Goal: Task Accomplishment & Management: Manage account settings

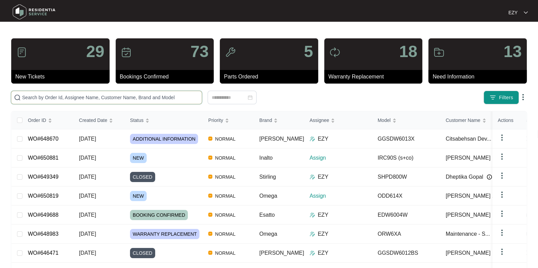
click at [124, 99] on input "text" at bounding box center [110, 97] width 177 height 7
paste input "645189"
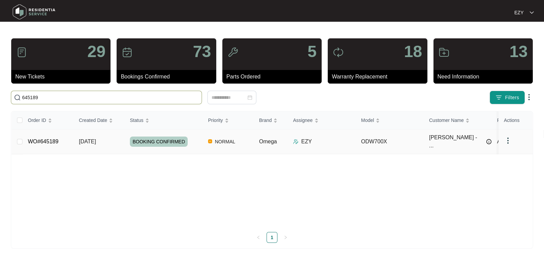
type input "645189"
click at [121, 142] on td "[DATE]" at bounding box center [99, 142] width 51 height 25
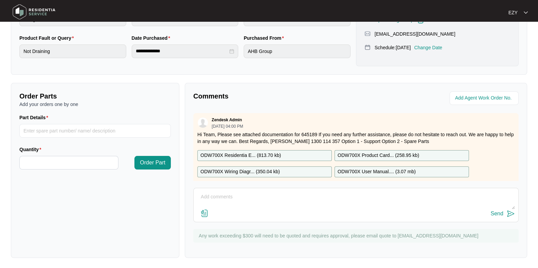
scroll to position [66, 0]
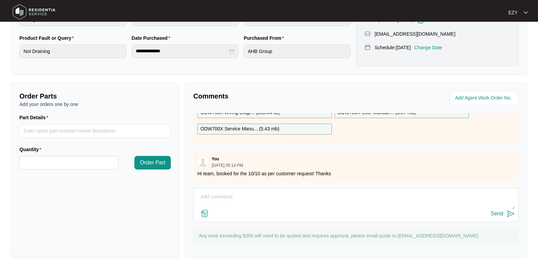
click at [295, 215] on div "Send" at bounding box center [356, 214] width 318 height 9
click at [274, 195] on textarea at bounding box center [356, 201] width 318 height 18
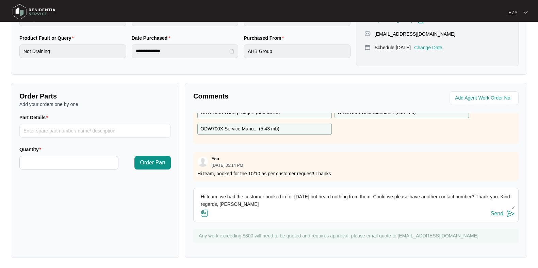
type textarea "Hi team, we had the customer booked in for [DATE] but heard nothing from them. …"
click at [492, 212] on div "Send" at bounding box center [497, 214] width 13 height 6
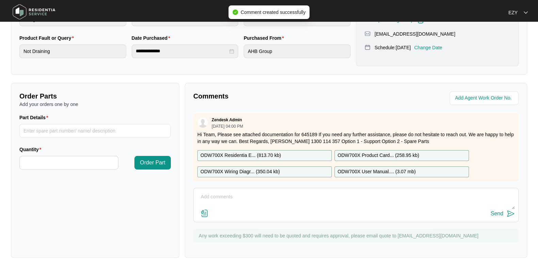
scroll to position [0, 0]
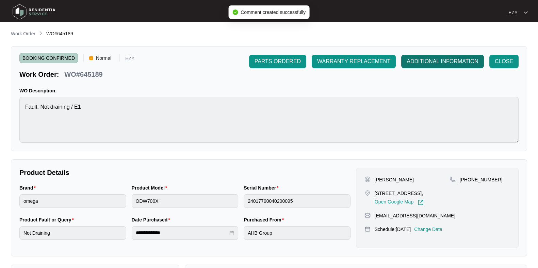
click at [428, 62] on span "ADDITIONAL INFORMATION" at bounding box center [443, 62] width 72 height 8
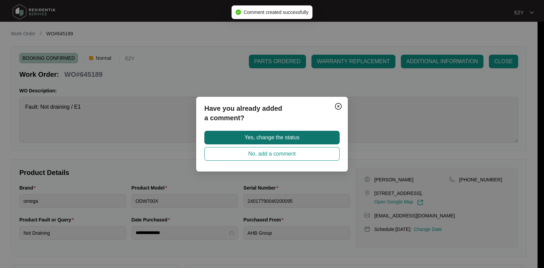
click at [310, 138] on button "Yes, change the status" at bounding box center [272, 138] width 135 height 14
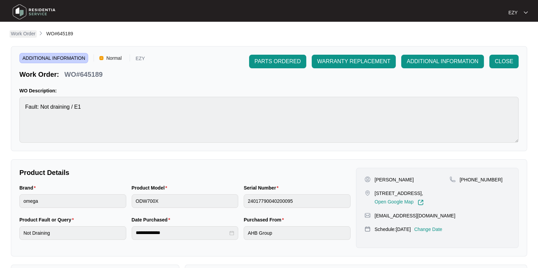
click at [26, 35] on p "Work Order" at bounding box center [23, 33] width 25 height 7
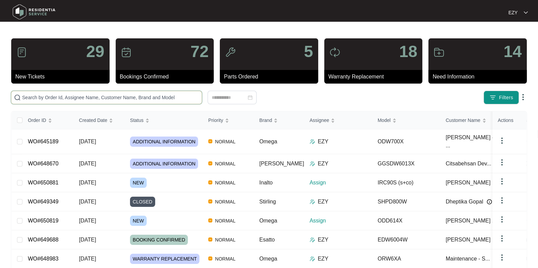
click at [129, 100] on input "text" at bounding box center [110, 97] width 177 height 7
paste input "647343"
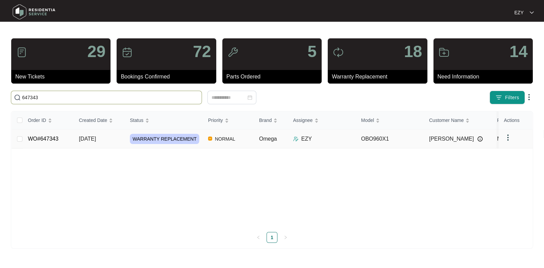
type input "647343"
click at [119, 137] on td "[DATE]" at bounding box center [99, 139] width 51 height 19
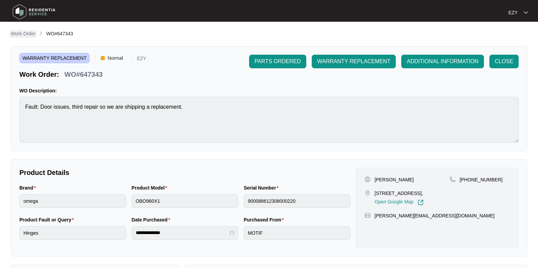
click at [28, 32] on p "Work Order" at bounding box center [23, 33] width 25 height 7
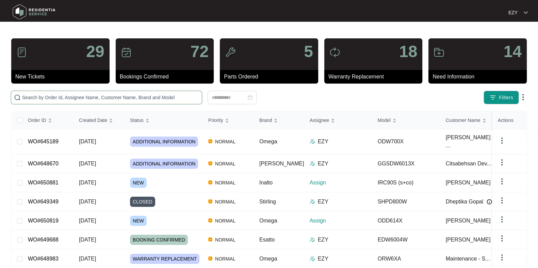
click at [183, 97] on input "text" at bounding box center [110, 97] width 177 height 7
paste input "648871"
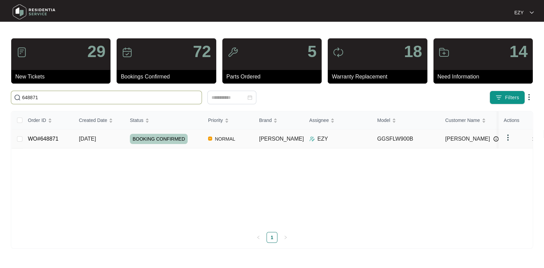
type input "648871"
click at [116, 139] on td "[DATE]" at bounding box center [99, 139] width 51 height 19
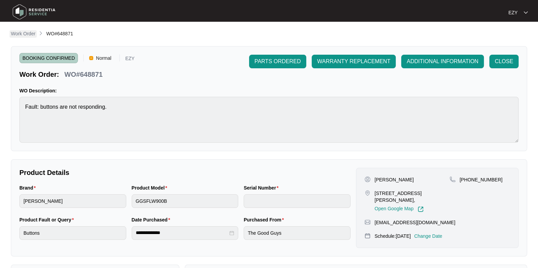
click at [20, 38] on link "Work Order" at bounding box center [23, 33] width 27 height 7
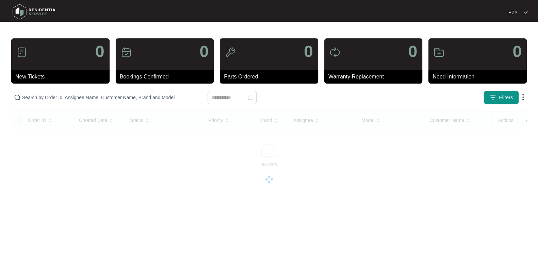
click at [21, 38] on div "0 New Tickets" at bounding box center [60, 61] width 99 height 46
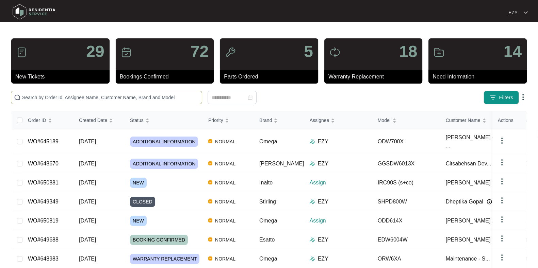
click at [97, 96] on input "text" at bounding box center [110, 97] width 177 height 7
paste input "647343"
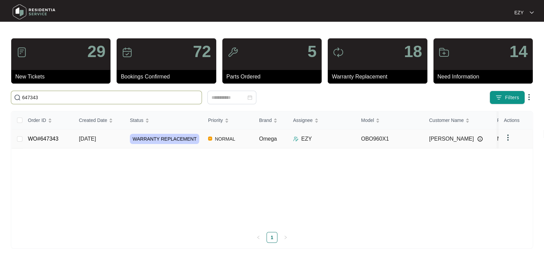
type input "647343"
click at [111, 136] on td "[DATE]" at bounding box center [99, 139] width 51 height 19
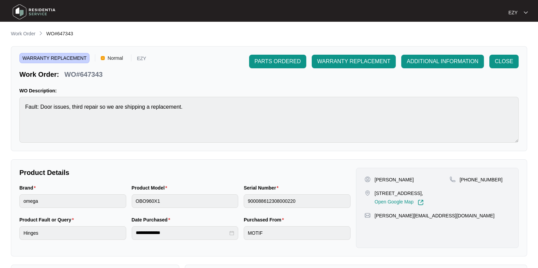
drag, startPoint x: 396, startPoint y: 200, endPoint x: 366, endPoint y: 192, distance: 31.9
click at [366, 192] on div "[STREET_ADDRESS], Open Google Map" at bounding box center [406, 198] width 85 height 16
click at [373, 195] on div "[STREET_ADDRESS], Open Google Map" at bounding box center [406, 198] width 85 height 16
click at [375, 197] on p "[STREET_ADDRESS]," at bounding box center [399, 193] width 49 height 7
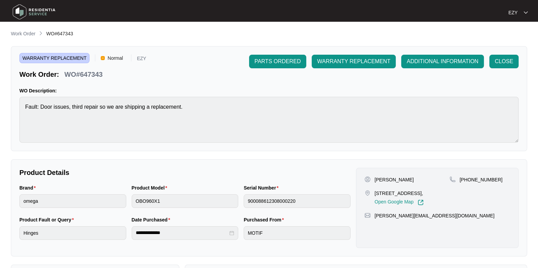
click at [375, 197] on p "[STREET_ADDRESS]," at bounding box center [399, 193] width 49 height 7
copy p "[STREET_ADDRESS],"
click at [33, 34] on p "Work Order" at bounding box center [23, 33] width 25 height 7
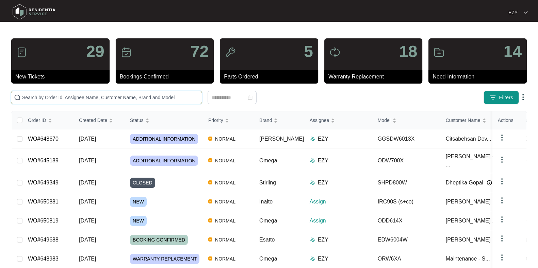
click at [160, 97] on input "text" at bounding box center [110, 97] width 177 height 7
paste input "647322"
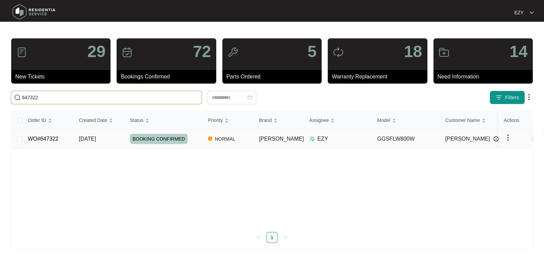
type input "647322"
click at [119, 138] on td "[DATE]" at bounding box center [99, 139] width 51 height 19
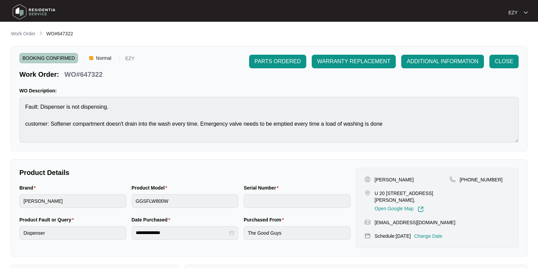
click at [442, 234] on p "Change Date" at bounding box center [428, 236] width 28 height 7
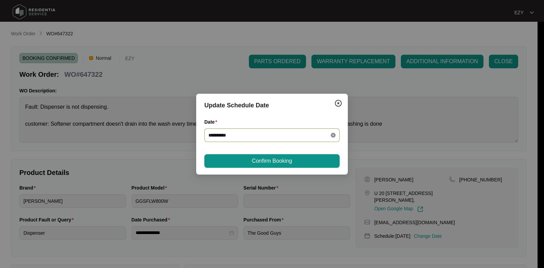
click at [332, 135] on icon "close-circle" at bounding box center [333, 135] width 5 height 5
click at [323, 135] on input "Date" at bounding box center [268, 135] width 119 height 7
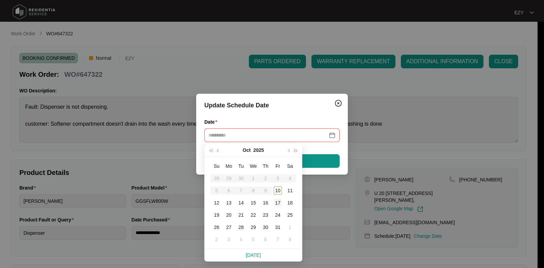
type input "**********"
click at [278, 203] on div "17" at bounding box center [278, 203] width 8 height 8
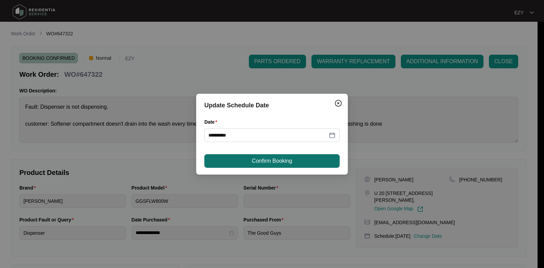
click at [268, 156] on button "Confirm Booking" at bounding box center [272, 161] width 135 height 14
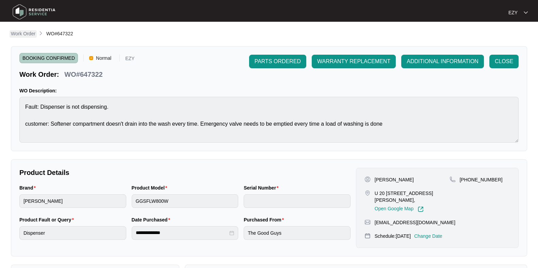
click at [21, 35] on p "Work Order" at bounding box center [23, 33] width 25 height 7
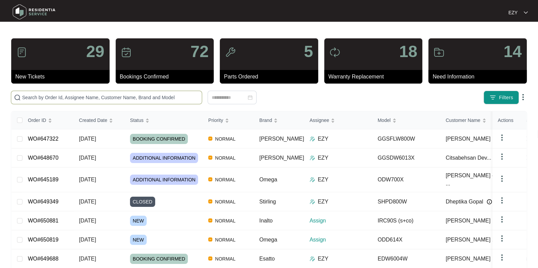
click at [107, 98] on input "text" at bounding box center [110, 97] width 177 height 7
paste input "649423"
click at [107, 98] on input "649423" at bounding box center [110, 97] width 177 height 7
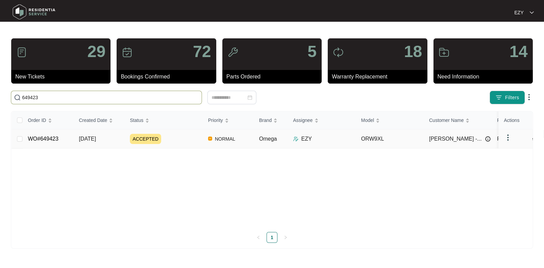
type input "649423"
click at [191, 142] on div "ACCEPTED" at bounding box center [166, 139] width 73 height 10
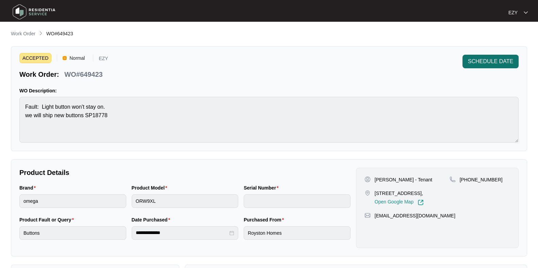
click at [470, 64] on span "SCHEDULE DATE" at bounding box center [490, 62] width 45 height 8
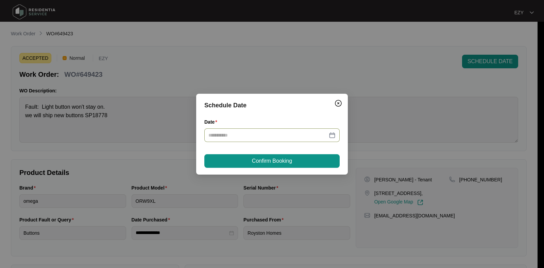
click at [288, 140] on div at bounding box center [272, 136] width 135 height 14
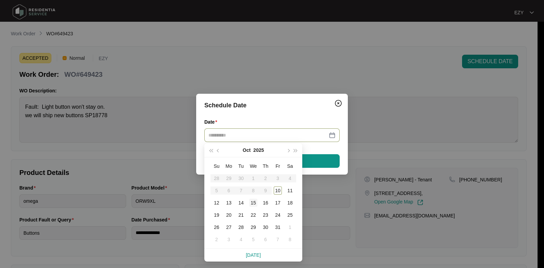
type input "**********"
click at [255, 200] on div "15" at bounding box center [253, 203] width 8 height 8
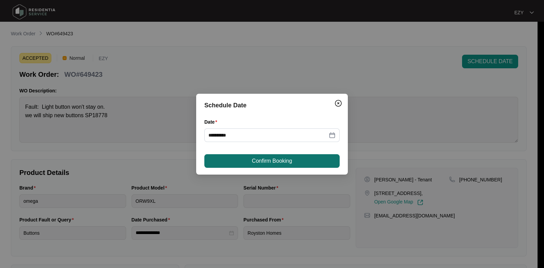
click at [255, 164] on span "Confirm Booking" at bounding box center [272, 161] width 40 height 8
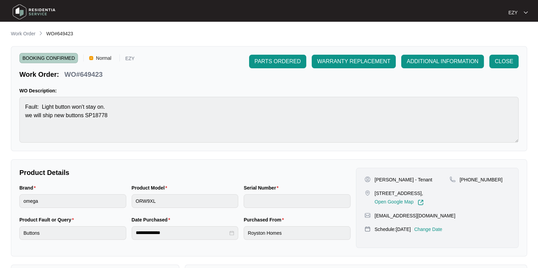
drag, startPoint x: 27, startPoint y: 32, endPoint x: 75, endPoint y: 34, distance: 47.7
click at [27, 32] on p "Work Order" at bounding box center [23, 33] width 25 height 7
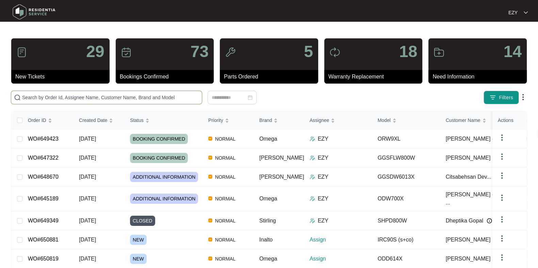
click at [144, 94] on input "text" at bounding box center [110, 97] width 177 height 7
paste input "648983"
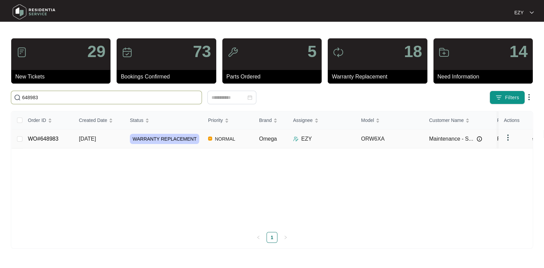
type input "648983"
click at [189, 143] on span "WARRANTY REPLACEMENT" at bounding box center [164, 139] width 69 height 10
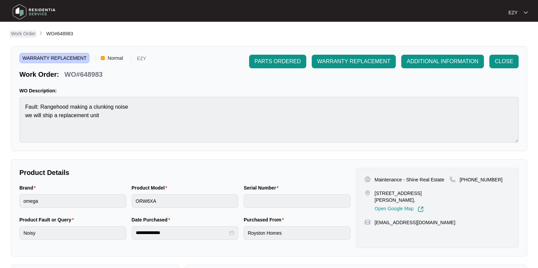
click at [23, 32] on p "Work Order" at bounding box center [23, 33] width 25 height 7
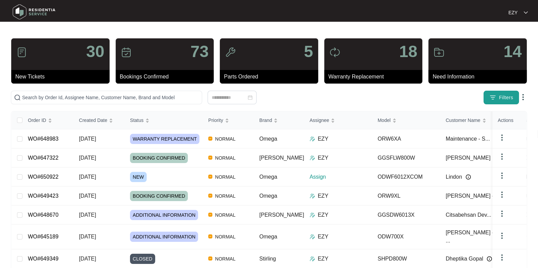
click at [499, 97] on span "Filters" at bounding box center [506, 97] width 14 height 7
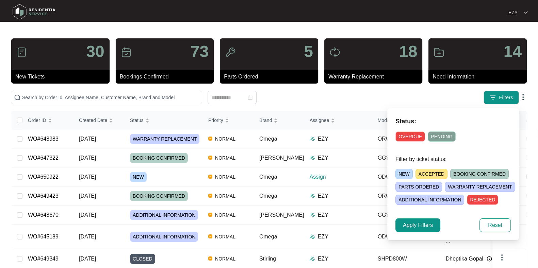
click at [399, 173] on span "NEW" at bounding box center [403, 174] width 17 height 10
click at [425, 224] on span "Apply Filters" at bounding box center [418, 226] width 30 height 8
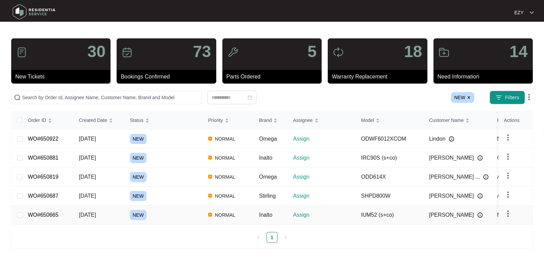
click at [179, 211] on div "NEW" at bounding box center [166, 215] width 73 height 10
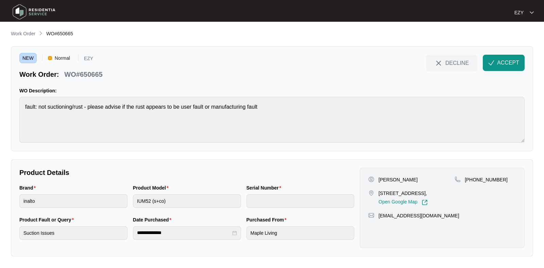
click at [85, 72] on p "WO#650665" at bounding box center [83, 75] width 38 height 10
copy div "WO#650665 DECLINE ACCEPT"
click at [388, 180] on p "[PERSON_NAME]" at bounding box center [398, 180] width 39 height 7
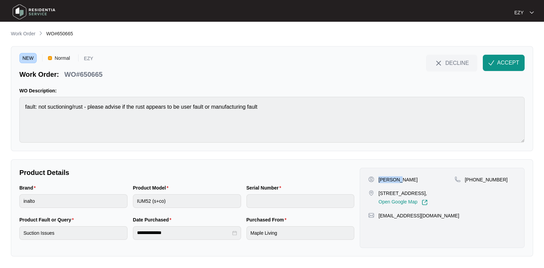
click at [388, 180] on p "[PERSON_NAME]" at bounding box center [398, 180] width 39 height 7
copy p "[PERSON_NAME]"
click at [397, 189] on div "[PERSON_NAME] [STREET_ADDRESS][PERSON_NAME], Open Google Map" at bounding box center [412, 191] width 86 height 29
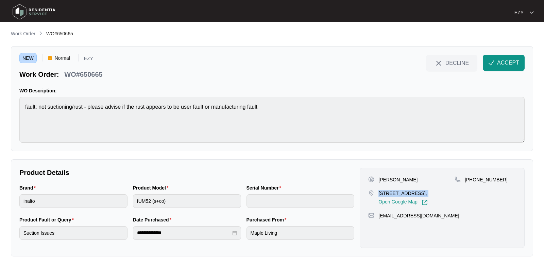
click at [397, 189] on div "[PERSON_NAME] [STREET_ADDRESS][PERSON_NAME], Open Google Map" at bounding box center [412, 191] width 86 height 29
copy p "[STREET_ADDRESS],"
drag, startPoint x: 520, startPoint y: 183, endPoint x: 472, endPoint y: 182, distance: 47.6
click at [472, 182] on div "[PERSON_NAME] [STREET_ADDRESS][PERSON_NAME], Open Google Map [PHONE_NUMBER] [EM…" at bounding box center [442, 208] width 165 height 80
copy p "411419930"
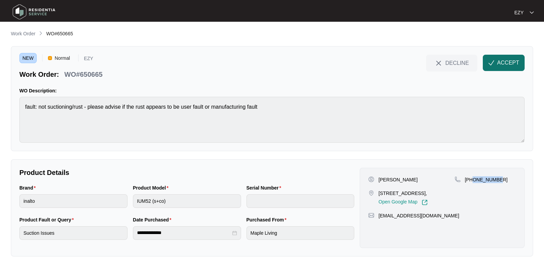
click at [493, 60] on img "button" at bounding box center [492, 63] width 6 height 6
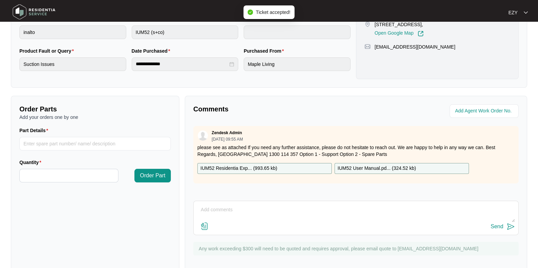
scroll to position [182, 0]
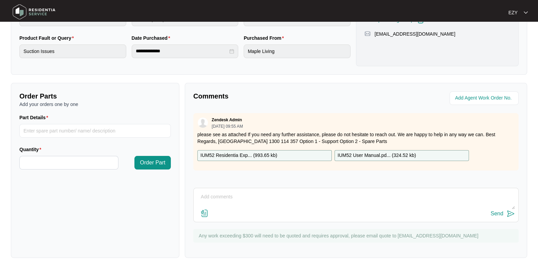
click at [301, 153] on div "IUM52 Residentia Exp... ( 993.65 kb )" at bounding box center [264, 155] width 134 height 11
click at [360, 154] on p "IUM52 User Manual.pd... ( 324.52 kb )" at bounding box center [377, 155] width 78 height 7
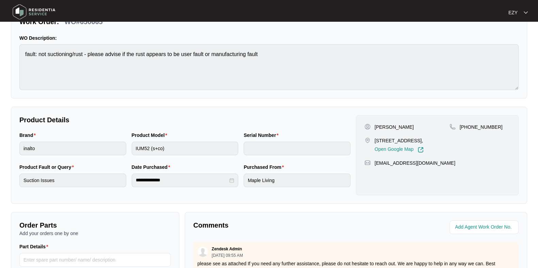
scroll to position [0, 0]
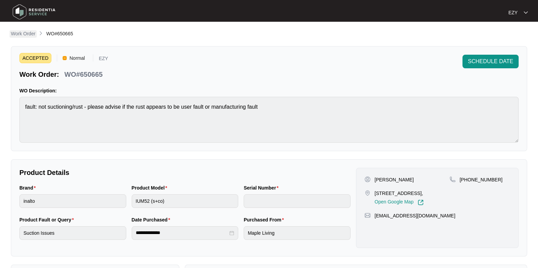
click at [25, 35] on p "Work Order" at bounding box center [23, 33] width 25 height 7
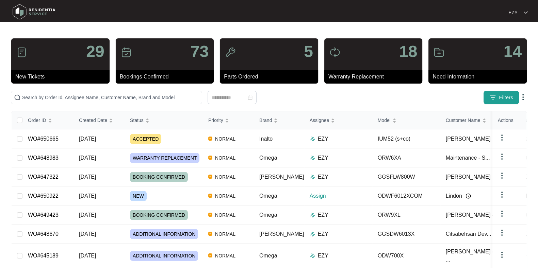
click at [506, 103] on button "Filters" at bounding box center [501, 98] width 35 height 14
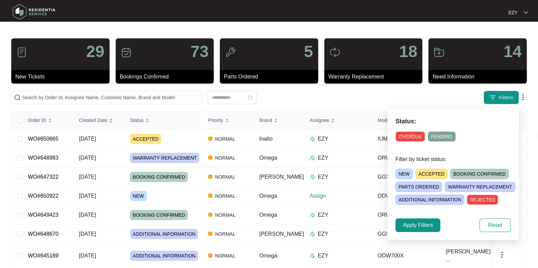
click at [398, 172] on span "NEW" at bounding box center [403, 174] width 17 height 10
click at [420, 228] on span "Apply Filters" at bounding box center [418, 226] width 30 height 8
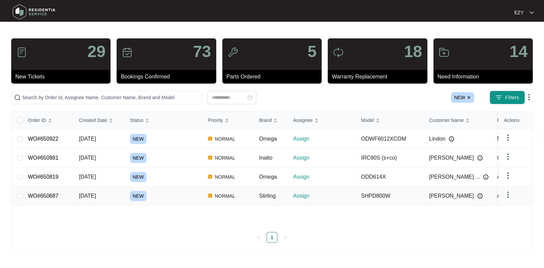
click at [184, 189] on td "NEW" at bounding box center [164, 196] width 78 height 19
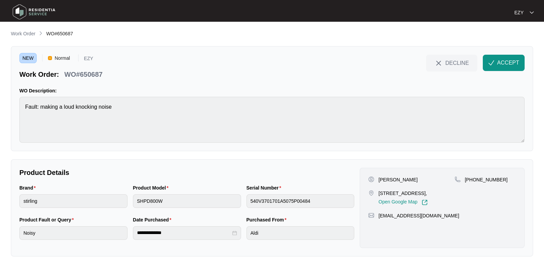
click at [75, 76] on p "WO#650687" at bounding box center [83, 75] width 38 height 10
click at [80, 83] on div "NEW Normal EZY Work Order: WO#650687 DECLINE ACCEPT WO Description: Fault: maki…" at bounding box center [272, 98] width 523 height 105
click at [78, 80] on div "NEW Normal EZY Work Order: WO#650687 DECLINE ACCEPT WO Description: Fault: maki…" at bounding box center [272, 98] width 523 height 105
click at [73, 76] on p "WO#650687" at bounding box center [83, 75] width 38 height 10
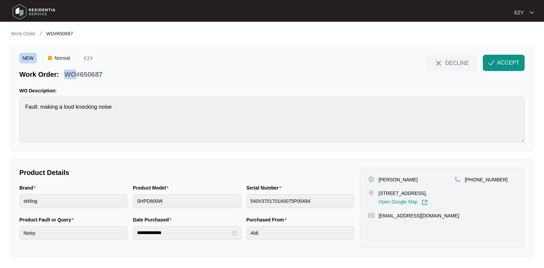
click at [73, 76] on p "WO#650687" at bounding box center [83, 75] width 38 height 10
copy div "WO#650687 DECLINE ACCEPT"
click at [390, 174] on div "[PERSON_NAME] [STREET_ADDRESS], Open Google Map [PHONE_NUMBER] [EMAIL_ADDRESS][…" at bounding box center [442, 208] width 165 height 80
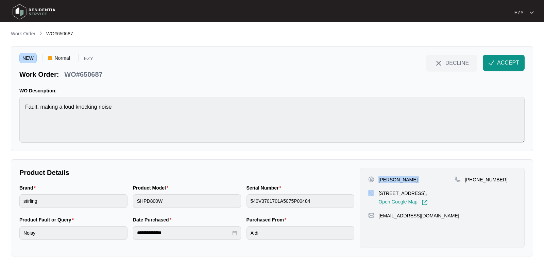
click at [390, 174] on div "[PERSON_NAME] [STREET_ADDRESS], Open Google Map [PHONE_NUMBER] [EMAIL_ADDRESS][…" at bounding box center [442, 208] width 165 height 80
copy p "[PERSON_NAME]"
click at [398, 193] on p "[STREET_ADDRESS]," at bounding box center [403, 193] width 49 height 7
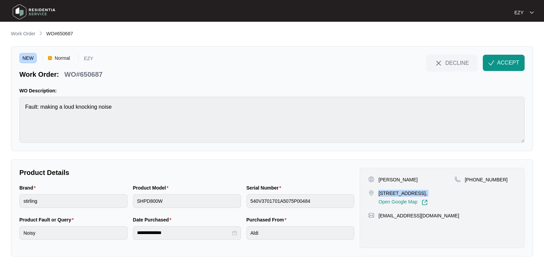
copy p "[STREET_ADDRESS],"
drag, startPoint x: 512, startPoint y: 186, endPoint x: 474, endPoint y: 182, distance: 38.0
click at [474, 182] on div "[PHONE_NUMBER]" at bounding box center [486, 191] width 62 height 29
copy p "493446422"
click at [503, 66] on span "ACCEPT" at bounding box center [509, 63] width 22 height 8
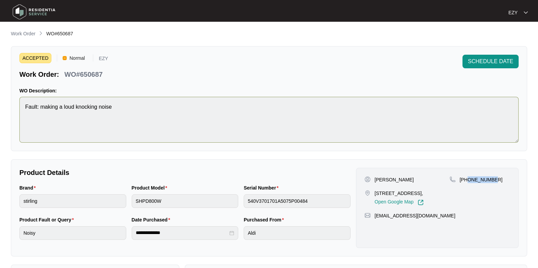
scroll to position [182, 0]
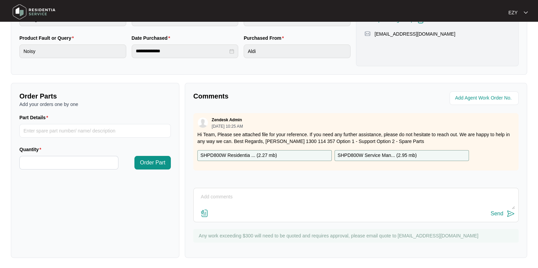
click at [284, 153] on div "SHPD800W Residentia ... ( 2.27 mb )" at bounding box center [264, 155] width 134 height 11
click at [383, 157] on p "SHPD800W Service Man... ( 2.95 mb )" at bounding box center [377, 155] width 79 height 7
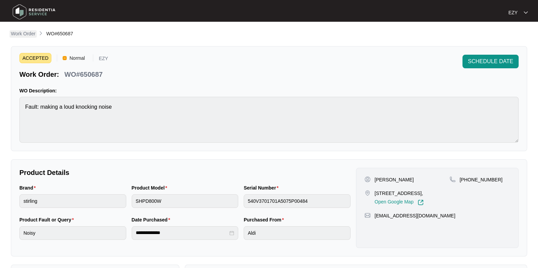
click at [31, 33] on p "Work Order" at bounding box center [23, 33] width 25 height 7
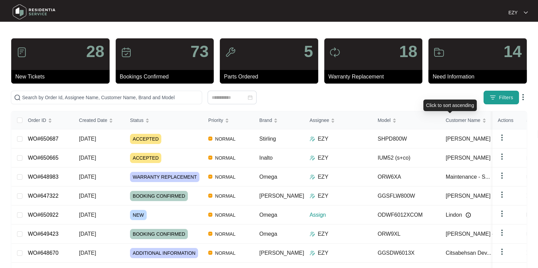
click at [489, 97] on button "Filters" at bounding box center [501, 98] width 35 height 14
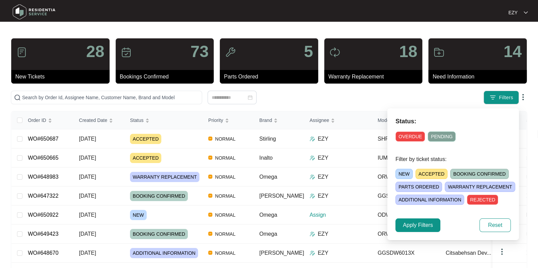
click at [400, 173] on span "NEW" at bounding box center [403, 174] width 17 height 10
click at [418, 226] on span "Apply Filters" at bounding box center [418, 226] width 30 height 8
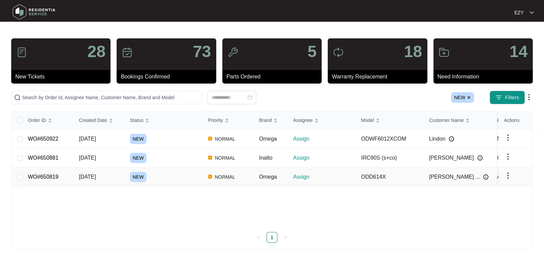
click at [173, 174] on div "NEW" at bounding box center [166, 177] width 73 height 10
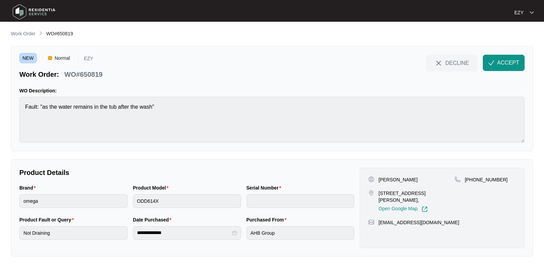
click at [89, 76] on p "WO#650819" at bounding box center [83, 75] width 38 height 10
copy div "WO#650819 DECLINE ACCEPT"
click at [390, 178] on p "[PERSON_NAME]" at bounding box center [398, 180] width 39 height 7
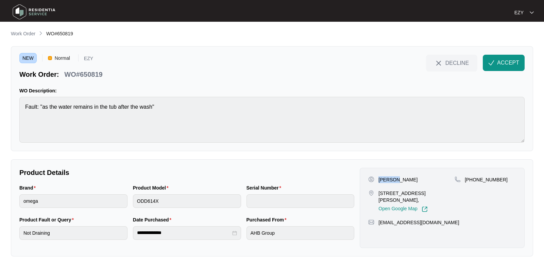
click at [390, 178] on p "[PERSON_NAME]" at bounding box center [398, 180] width 39 height 7
click at [390, 194] on p "[STREET_ADDRESS][PERSON_NAME]," at bounding box center [417, 197] width 76 height 14
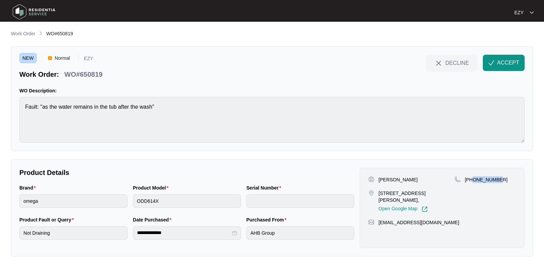
drag, startPoint x: 505, startPoint y: 184, endPoint x: 474, endPoint y: 181, distance: 31.5
click at [474, 181] on div "[PHONE_NUMBER]" at bounding box center [486, 195] width 62 height 36
click at [511, 60] on span "ACCEPT" at bounding box center [509, 63] width 22 height 8
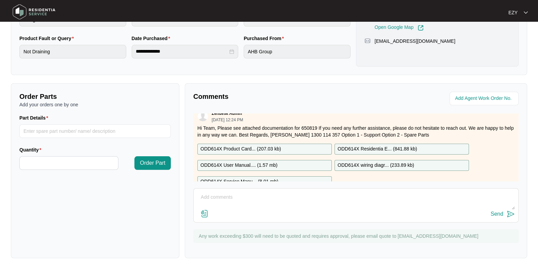
scroll to position [6, 0]
click at [302, 146] on div "ODD614X Product Card... ( 207.03 kb )" at bounding box center [264, 149] width 134 height 11
click at [297, 165] on div "ODD614X User Manual.... ( 1.57 mb )" at bounding box center [264, 166] width 134 height 11
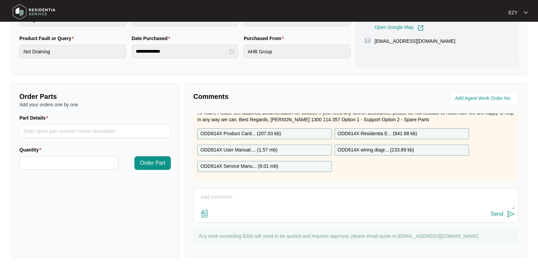
scroll to position [29, 0]
click at [290, 161] on div "ODD614X Service Manu... ( 8.01 mb )" at bounding box center [264, 166] width 134 height 11
click at [364, 130] on p "ODD614X Residentia E... ( 841.88 kb )" at bounding box center [377, 133] width 79 height 7
click at [371, 147] on p "ODD614X wiring diagr... ( 233.89 kb )" at bounding box center [376, 150] width 77 height 7
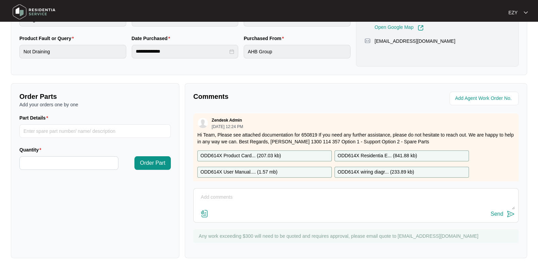
scroll to position [0, 0]
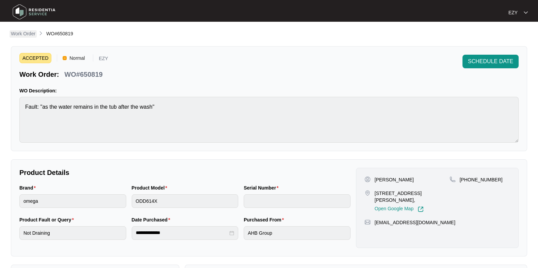
click at [19, 31] on p "Work Order" at bounding box center [23, 33] width 25 height 7
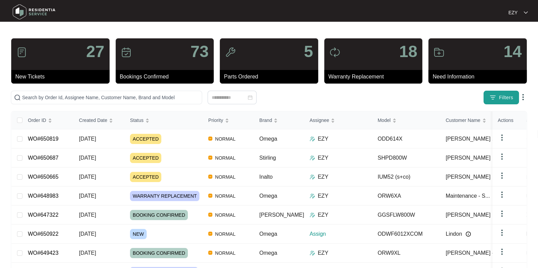
click at [513, 93] on button "Filters" at bounding box center [501, 98] width 35 height 14
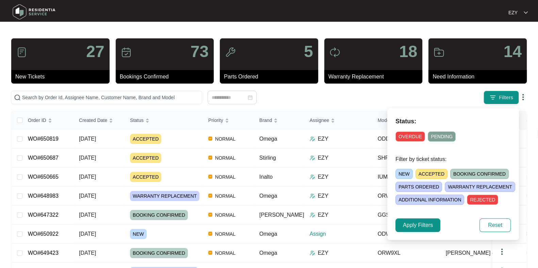
click at [405, 171] on span "NEW" at bounding box center [403, 174] width 17 height 10
click at [420, 226] on span "Apply Filters" at bounding box center [418, 226] width 30 height 8
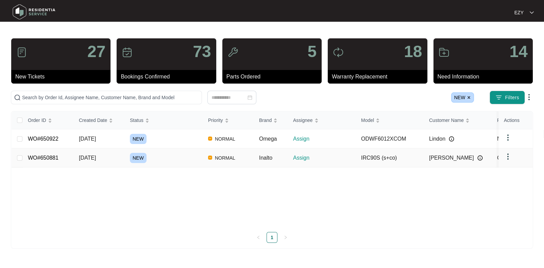
click at [161, 159] on div "NEW" at bounding box center [166, 158] width 73 height 10
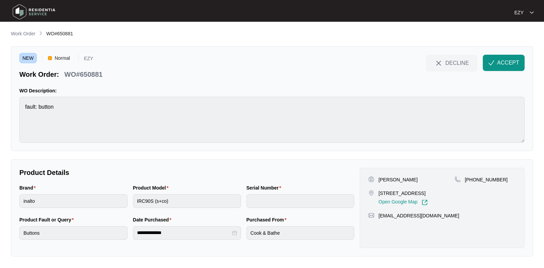
click at [82, 72] on p "WO#650881" at bounding box center [83, 75] width 38 height 10
click at [177, 208] on div "Product Model IRC90S (s+co)" at bounding box center [187, 200] width 114 height 32
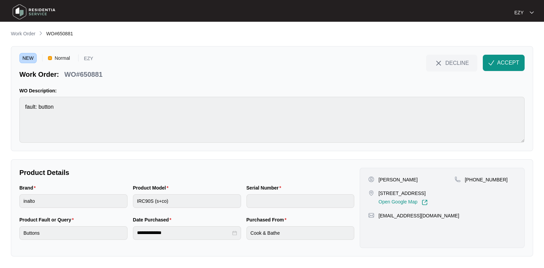
click at [177, 208] on div "Product Model IRC90S (s+co)" at bounding box center [187, 200] width 114 height 32
click at [388, 178] on p "[PERSON_NAME]" at bounding box center [398, 180] width 39 height 7
click at [403, 194] on p "[STREET_ADDRESS]" at bounding box center [403, 193] width 49 height 7
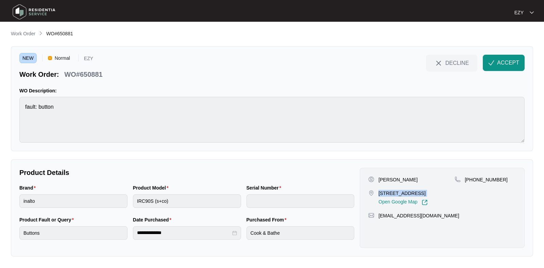
click at [403, 194] on p "[STREET_ADDRESS]" at bounding box center [403, 193] width 49 height 7
drag, startPoint x: 522, startPoint y: 180, endPoint x: 473, endPoint y: 183, distance: 49.1
click at [473, 183] on div "[PERSON_NAME][STREET_ADDRESS], Open Google Map [PHONE_NUMBER] [EMAIL_ADDRESS][D…" at bounding box center [442, 208] width 165 height 80
click at [505, 65] on span "ACCEPT" at bounding box center [509, 63] width 22 height 8
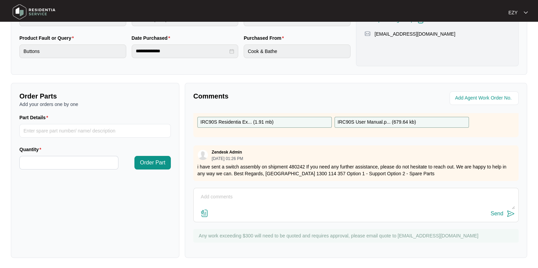
scroll to position [32, 0]
click at [271, 123] on p "IRC90S Residentia Ex... ( 1.91 mb )" at bounding box center [236, 123] width 73 height 7
click at [383, 124] on p "IRC90S User Manual.p... ( 679.64 kb )" at bounding box center [377, 123] width 78 height 7
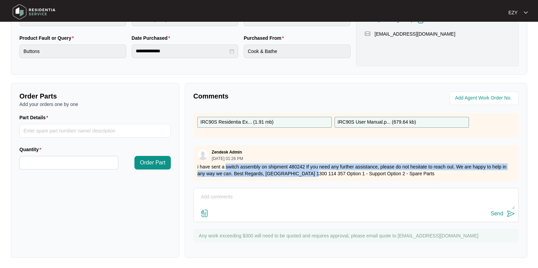
scroll to position [40, 0]
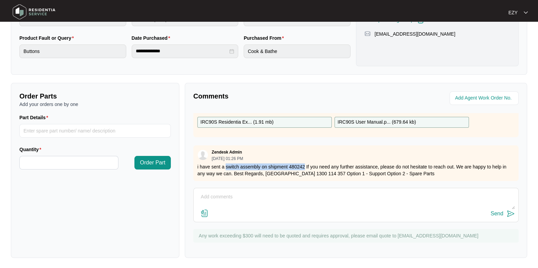
drag, startPoint x: 226, startPoint y: 166, endPoint x: 304, endPoint y: 159, distance: 77.9
click at [304, 164] on p "i have sent a switch assembly on shipment 480242 If you need any further assist…" at bounding box center [355, 171] width 317 height 14
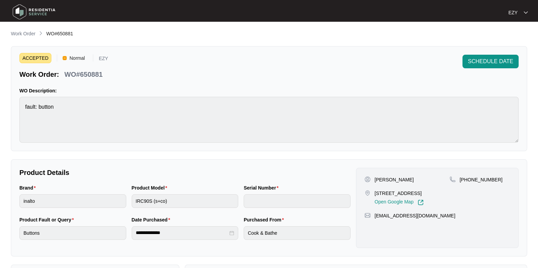
click at [24, 31] on span "Work Order" at bounding box center [23, 33] width 25 height 5
click at [27, 35] on p "Work Order" at bounding box center [23, 33] width 25 height 7
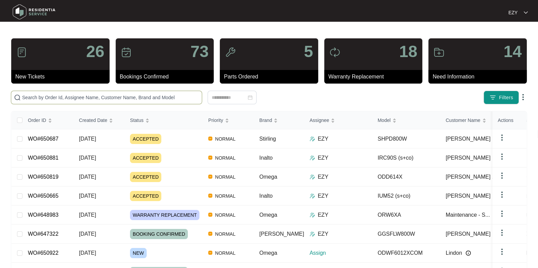
click at [161, 97] on input "text" at bounding box center [110, 97] width 177 height 7
paste input "649331"
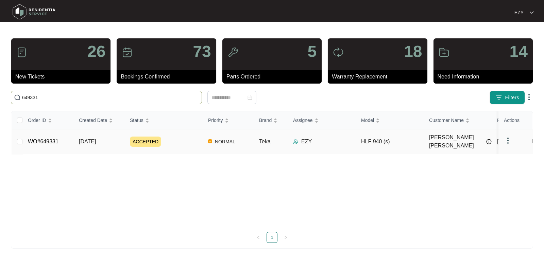
type input "649331"
click at [183, 143] on div "ACCEPTED" at bounding box center [166, 142] width 73 height 10
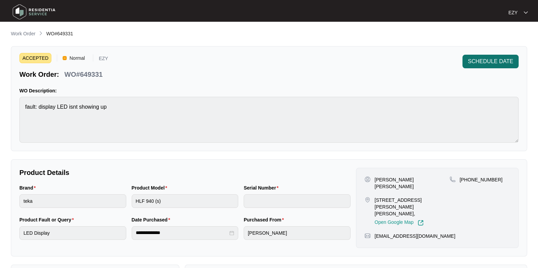
click at [502, 68] on button "SCHEDULE DATE" at bounding box center [490, 62] width 56 height 14
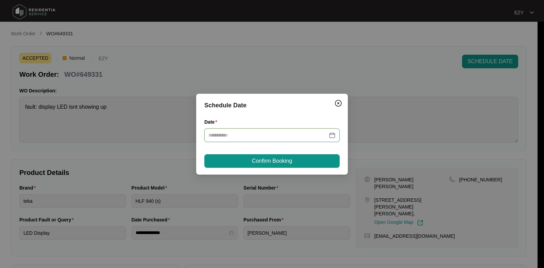
click at [240, 133] on input "Date" at bounding box center [268, 135] width 119 height 7
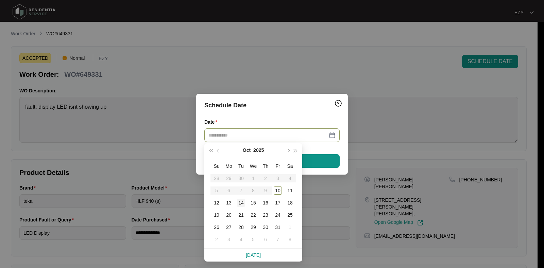
type input "**********"
click at [241, 206] on div "14" at bounding box center [241, 203] width 8 height 8
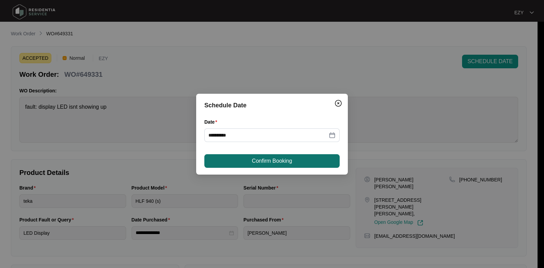
click at [256, 162] on span "Confirm Booking" at bounding box center [272, 161] width 40 height 8
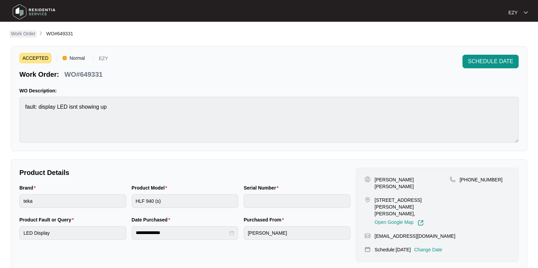
click at [32, 33] on p "Work Order" at bounding box center [23, 33] width 25 height 7
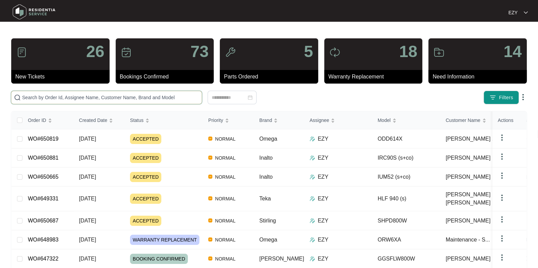
click at [90, 98] on input "text" at bounding box center [110, 97] width 177 height 7
paste input "647486"
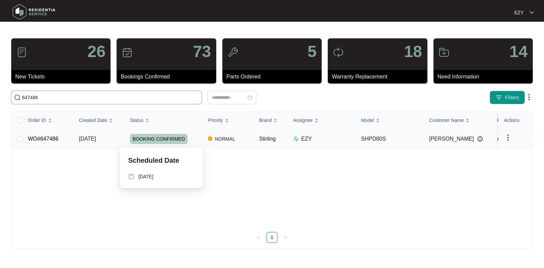
type input "647486"
click at [193, 143] on div "BOOKING CONFIRMED" at bounding box center [166, 139] width 73 height 10
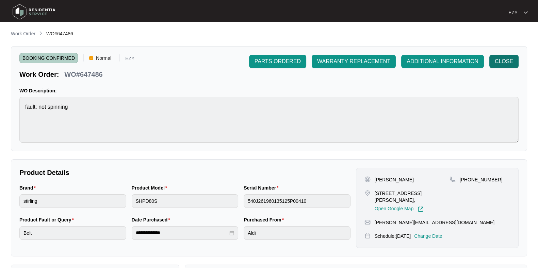
click at [500, 67] on button "CLOSE" at bounding box center [503, 62] width 29 height 14
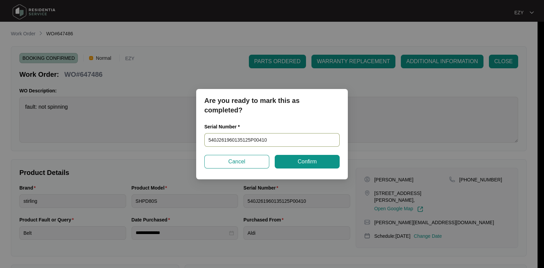
click at [255, 143] on input "540J261960135125P00410" at bounding box center [272, 140] width 135 height 14
click at [315, 161] on span "Confirm" at bounding box center [307, 162] width 19 height 8
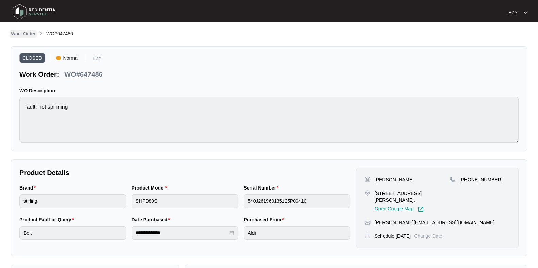
click at [22, 31] on p "Work Order" at bounding box center [23, 33] width 25 height 7
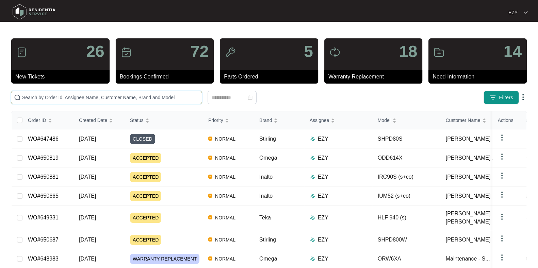
click at [114, 99] on input "text" at bounding box center [110, 97] width 177 height 7
paste input "649188"
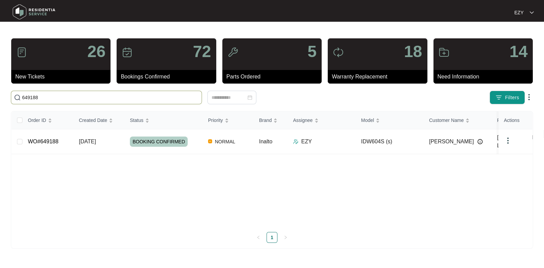
type input "649188"
click at [197, 141] on div "BOOKING CONFIRMED" at bounding box center [166, 142] width 73 height 10
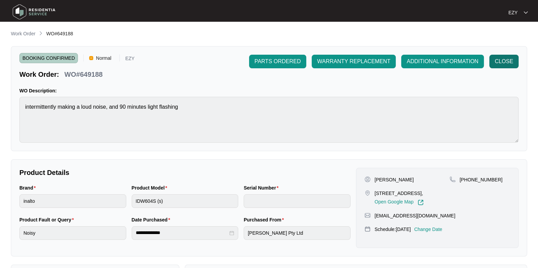
click at [512, 59] on span "CLOSE" at bounding box center [504, 62] width 18 height 8
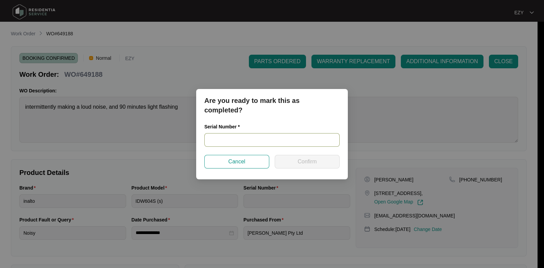
click at [232, 140] on input "text" at bounding box center [272, 140] width 135 height 14
paste input "24115682030200080"
type input "24115682030200080"
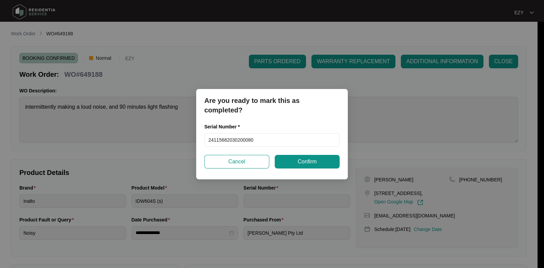
click at [297, 154] on div "Serial Number * 24115682030200080" at bounding box center [272, 139] width 141 height 32
click at [300, 160] on span "Confirm" at bounding box center [307, 162] width 19 height 8
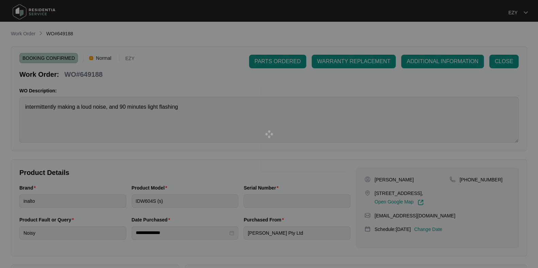
type input "24115682030200080"
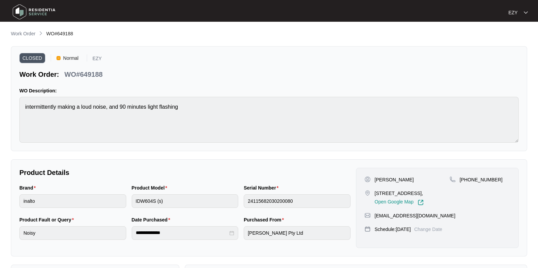
drag, startPoint x: 21, startPoint y: 34, endPoint x: 39, endPoint y: 35, distance: 18.1
click at [21, 34] on p "Work Order" at bounding box center [23, 33] width 25 height 7
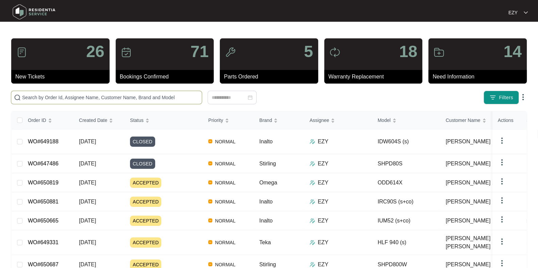
click at [133, 97] on input "text" at bounding box center [110, 97] width 177 height 7
paste input "648157"
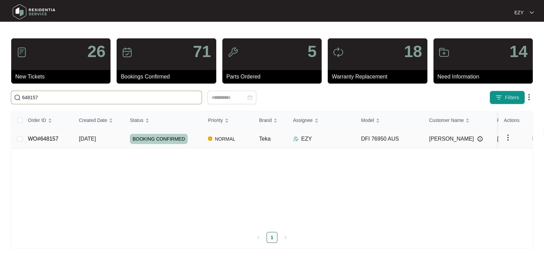
type input "648157"
click at [191, 140] on div "BOOKING CONFIRMED" at bounding box center [166, 139] width 73 height 10
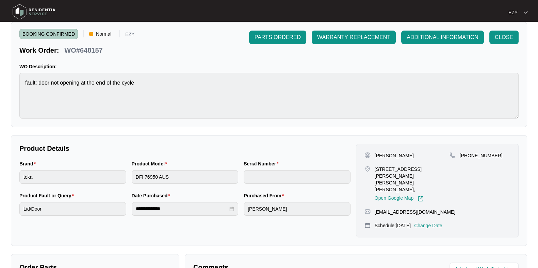
scroll to position [182, 0]
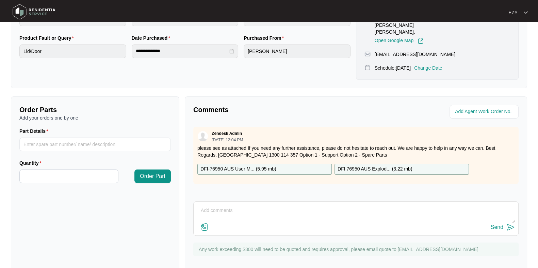
click at [269, 206] on textarea at bounding box center [356, 215] width 318 height 18
paste textarea "Dishwasher have an issue with the door opener group needs that mechanism replac…"
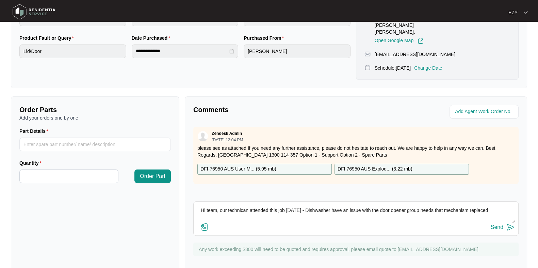
click at [316, 206] on textarea "Hi team, our technican attended this job [DATE] - Dishwasher have an issue with…" at bounding box center [356, 215] width 318 height 18
click at [336, 206] on textarea "Hi team, our technican attended this job [DATE] - the dishwaser have an issue w…" at bounding box center [356, 215] width 318 height 18
click at [499, 206] on textarea "Hi team, our technican attended this job [DATE] - the dishwaser is having an is…" at bounding box center [356, 215] width 318 height 18
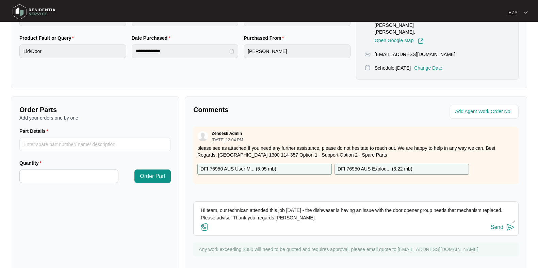
click at [233, 206] on textarea "Hi team, our technican attended this job [DATE] - the dishwaser is having an is…" at bounding box center [356, 215] width 318 height 18
click at [320, 206] on textarea "Hi team, our technician attended this job [DATE] - the dishwaser is having an i…" at bounding box center [356, 215] width 318 height 18
click at [337, 206] on textarea "Hi team, our technician attended this job [DATE] - the dishwasher is having an …" at bounding box center [356, 215] width 318 height 18
type textarea "Hi team, our technician attended this job [DATE] - the dishwasher is having an …"
click at [497, 225] on div "Send" at bounding box center [497, 228] width 13 height 6
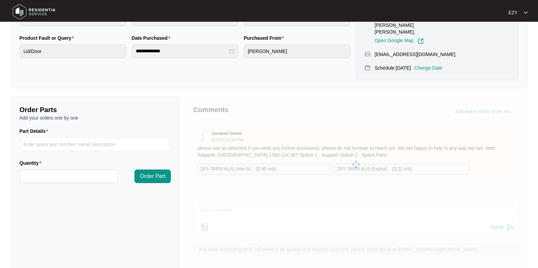
scroll to position [0, 0]
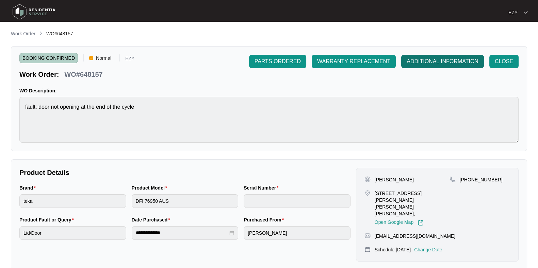
click at [418, 66] on button "ADDITIONAL INFORMATION" at bounding box center [442, 62] width 83 height 14
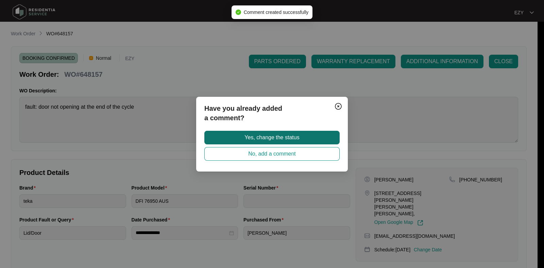
click at [301, 136] on button "Yes, change the status" at bounding box center [272, 138] width 135 height 14
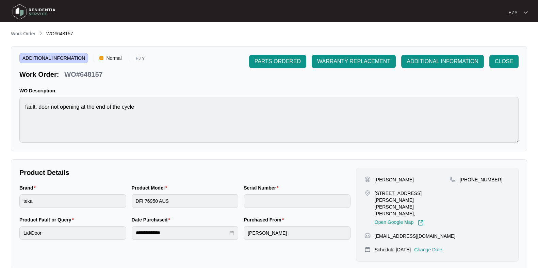
click at [20, 30] on li "Work Order" at bounding box center [23, 34] width 25 height 8
click at [27, 34] on p "Work Order" at bounding box center [23, 33] width 25 height 7
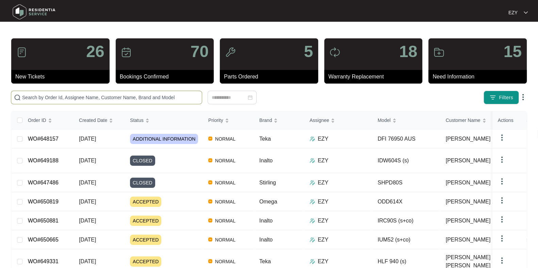
click at [121, 97] on input "text" at bounding box center [110, 97] width 177 height 7
paste input "648643"
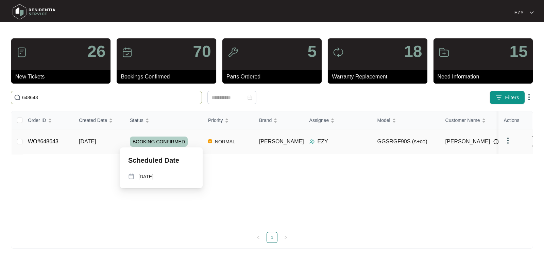
type input "648643"
click at [120, 137] on td "[DATE]" at bounding box center [99, 142] width 51 height 25
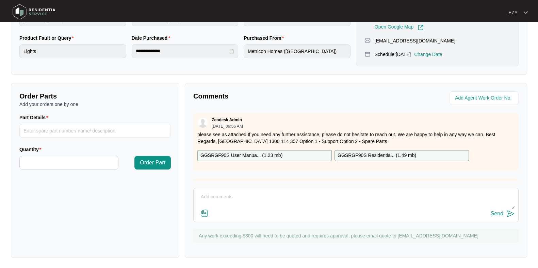
scroll to position [97, 0]
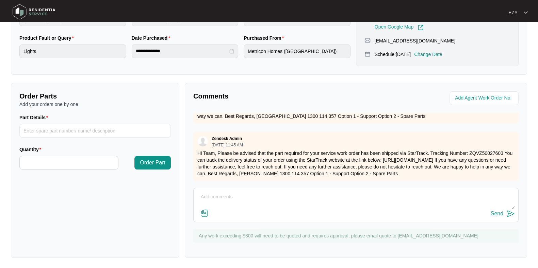
click at [299, 211] on div "Send" at bounding box center [356, 214] width 318 height 9
click at [284, 197] on textarea at bounding box center [356, 201] width 318 height 18
paste textarea "Needs new light switch, led lights are ok"
click at [311, 194] on textarea "Hi team, our technician attended this job [DATE] - Needs new light switch, led …" at bounding box center [356, 201] width 318 height 18
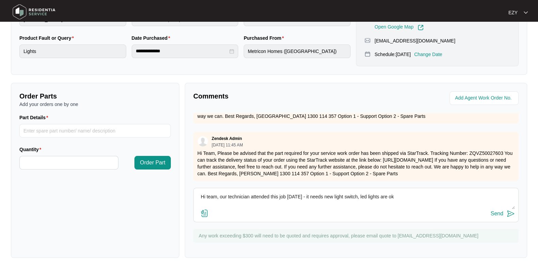
click at [356, 195] on textarea "Hi team, our technician attended this job [DATE] - it needs new light switch, l…" at bounding box center [356, 201] width 318 height 18
click at [430, 196] on textarea "Hi team, our technician attended this job [DATE] - it needs new light switch, t…" at bounding box center [356, 201] width 318 height 18
type textarea "Hi team, our technician attended this job [DATE] - it needs new light switch, t…"
click at [493, 214] on div "Send" at bounding box center [497, 214] width 13 height 6
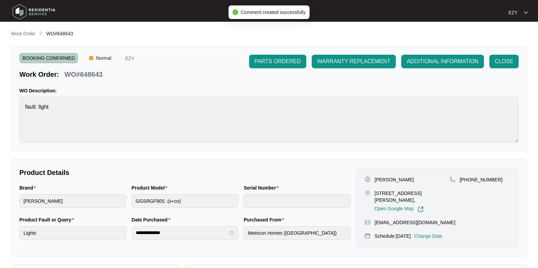
scroll to position [4, 0]
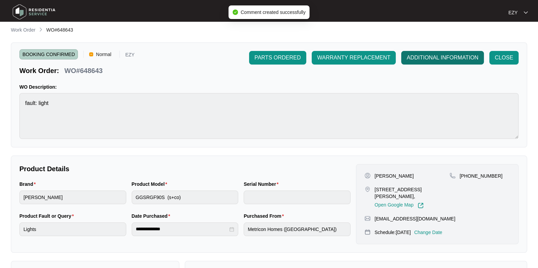
click at [415, 55] on span "ADDITIONAL INFORMATION" at bounding box center [443, 58] width 72 height 8
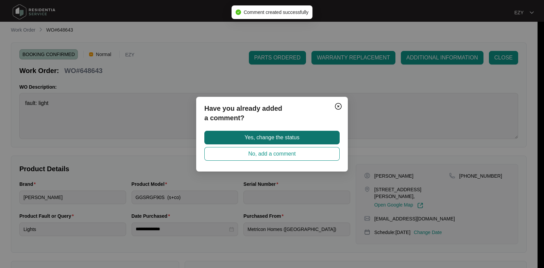
click at [312, 134] on button "Yes, change the status" at bounding box center [272, 138] width 135 height 14
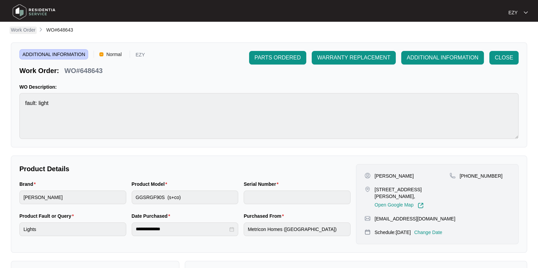
click at [18, 28] on p "Work Order" at bounding box center [23, 30] width 25 height 7
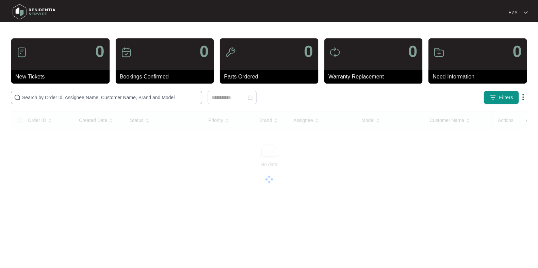
click at [145, 102] on span at bounding box center [106, 98] width 191 height 14
click at [141, 99] on input "text" at bounding box center [110, 97] width 177 height 7
paste input "649806"
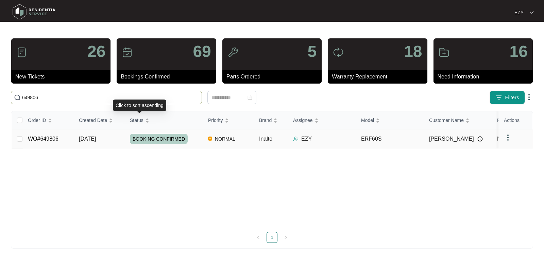
type input "649806"
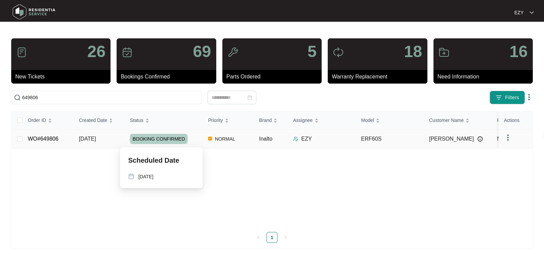
click at [191, 140] on div "BOOKING CONFIRMED" at bounding box center [166, 139] width 73 height 10
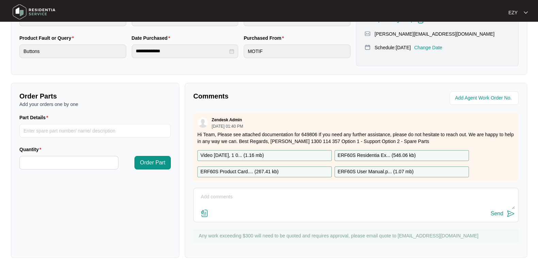
scroll to position [12, 0]
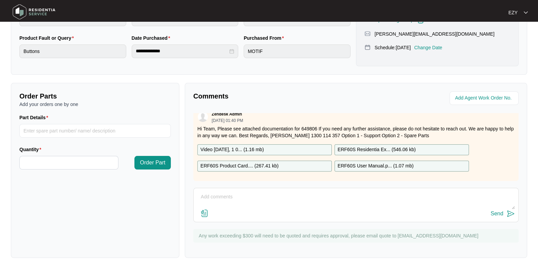
click at [275, 196] on textarea at bounding box center [356, 201] width 318 height 18
paste textarea "Needs new light switch assembly parts 5,6,7. Manufacturing defect"
click at [303, 193] on textarea "Hi team, our technican attended this job [DATE] - Needs new light switch assemb…" at bounding box center [356, 201] width 318 height 18
click at [320, 196] on textarea "Hi team, our technican attended this job [DATE] - it needs new light switch ass…" at bounding box center [356, 201] width 318 height 18
click at [199, 204] on textarea "Hi team, our technican attended this job [DATE] - it needs a new light switch a…" at bounding box center [356, 201] width 318 height 18
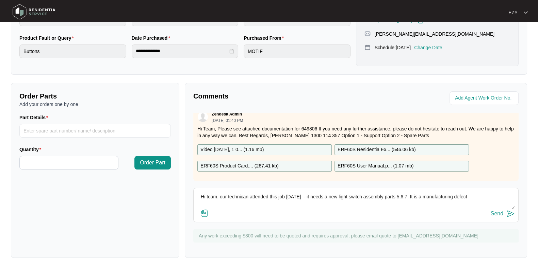
click at [468, 197] on textarea "Hi team, our technican attended this job [DATE] - it needs a new light switch a…" at bounding box center [356, 201] width 318 height 18
click at [242, 197] on textarea "Hi team, our technican attended this job [DATE] - it needs a new light switch a…" at bounding box center [356, 201] width 318 height 18
type textarea "Hi team, our technician attended this job [DATE] - it needs a new light switch …"
click at [492, 214] on div "Send" at bounding box center [497, 214] width 13 height 6
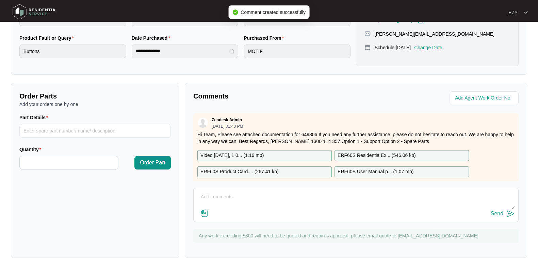
scroll to position [0, 0]
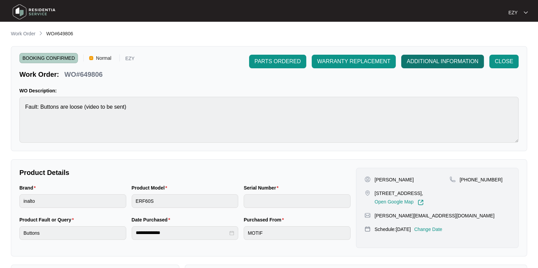
click at [454, 61] on span "ADDITIONAL INFORMATION" at bounding box center [443, 62] width 72 height 8
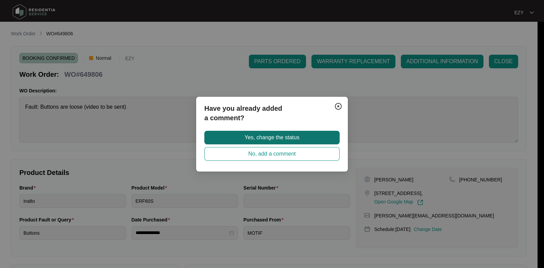
click at [303, 133] on button "Yes, change the status" at bounding box center [272, 138] width 135 height 14
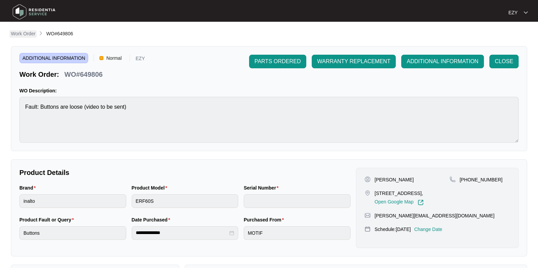
click at [18, 36] on p "Work Order" at bounding box center [23, 33] width 25 height 7
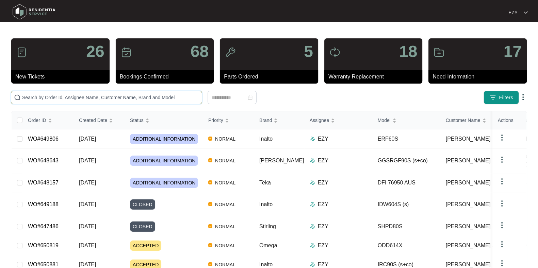
click at [118, 95] on input "text" at bounding box center [110, 97] width 177 height 7
paste input "649914"
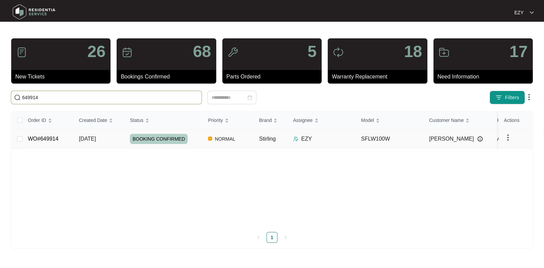
type input "649914"
click at [111, 143] on td "[DATE]" at bounding box center [99, 139] width 51 height 19
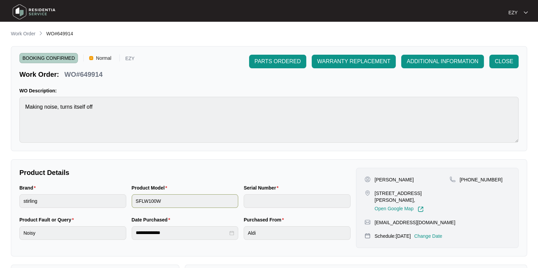
scroll to position [182, 0]
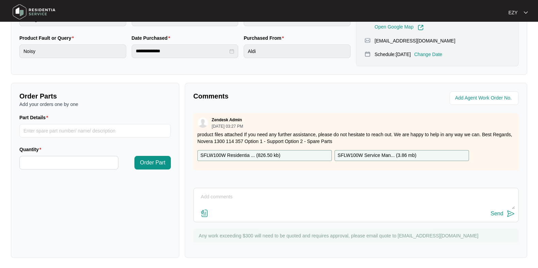
click at [233, 203] on textarea at bounding box center [356, 201] width 318 height 18
paste textarea "Issue is with her dryer not the washing machine (first serial number photo) Kee…"
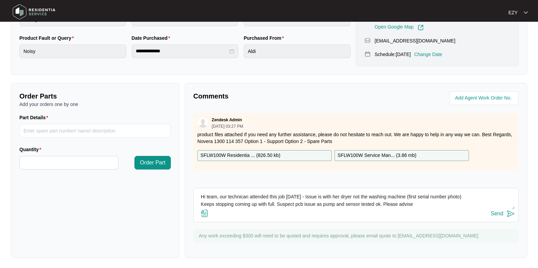
click at [305, 195] on textarea "Hi team, our technican attended this job [DATE] - Issue is with her dryer not t…" at bounding box center [356, 201] width 318 height 18
drag, startPoint x: 410, startPoint y: 195, endPoint x: 481, endPoint y: 196, distance: 70.5
click at [481, 196] on textarea "Hi team, our technican attended this job [DATE] - the issue is with her dryer n…" at bounding box center [356, 201] width 318 height 18
click at [201, 204] on textarea "Hi team, our technican attended this job [DATE] - the issue is with her dryer n…" at bounding box center [356, 201] width 318 height 18
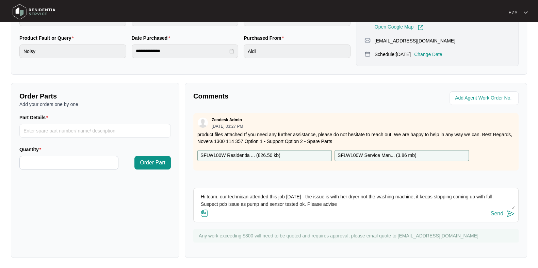
click at [221, 205] on textarea "Hi team, our technican attended this job [DATE] - the issue is with her dryer n…" at bounding box center [356, 201] width 318 height 18
click at [345, 205] on textarea "Hi team, our technican attended this job [DATE] - the issue is with her dryer n…" at bounding box center [356, 201] width 318 height 18
paste textarea "SN 540V3701501A5075P00200"
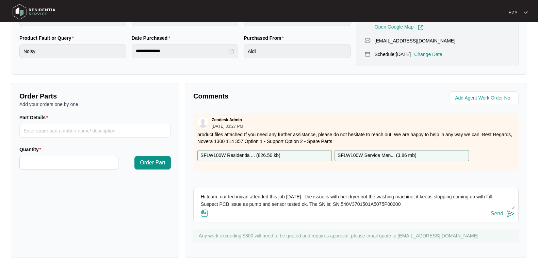
scroll to position [0, 0]
click at [238, 195] on textarea "Hi team, our technican attended this job [DATE] - the issue is with her dryer n…" at bounding box center [356, 201] width 318 height 18
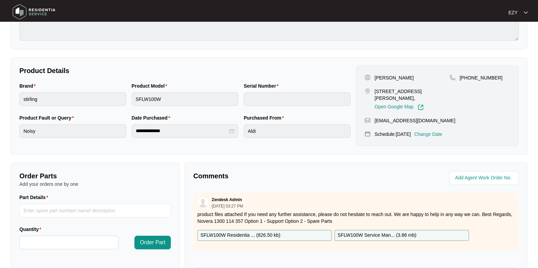
scroll to position [182, 0]
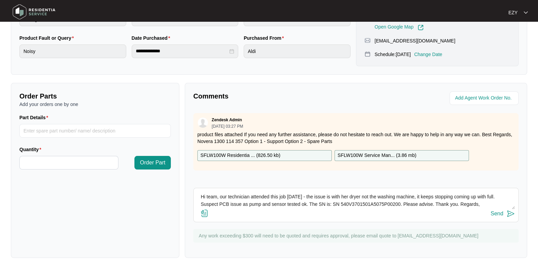
type textarea "Hi team, our technician attended this job [DATE] - the issue is with her dryer …"
click at [495, 212] on div "Send" at bounding box center [497, 214] width 13 height 6
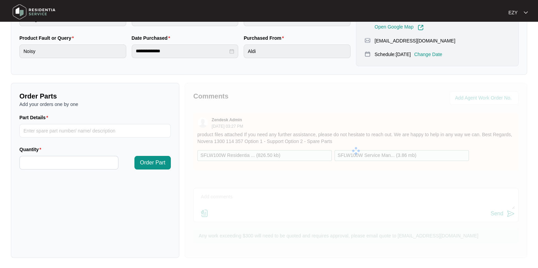
scroll to position [0, 0]
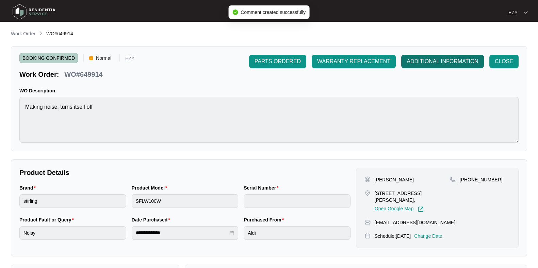
click at [449, 60] on span "ADDITIONAL INFORMATION" at bounding box center [443, 62] width 72 height 8
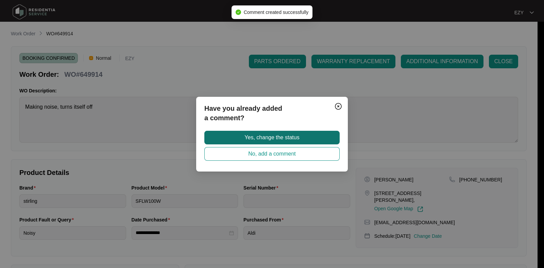
click at [295, 135] on span "Yes, change the status" at bounding box center [272, 138] width 55 height 8
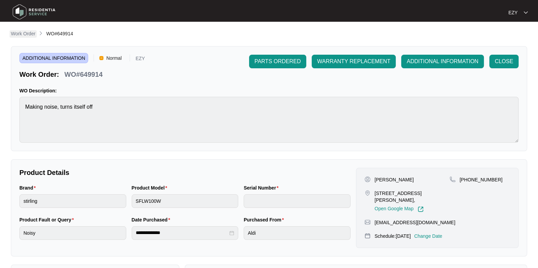
click at [28, 33] on p "Work Order" at bounding box center [23, 33] width 25 height 7
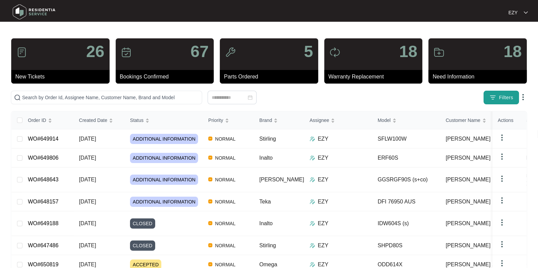
click at [500, 99] on span "Filters" at bounding box center [506, 97] width 14 height 7
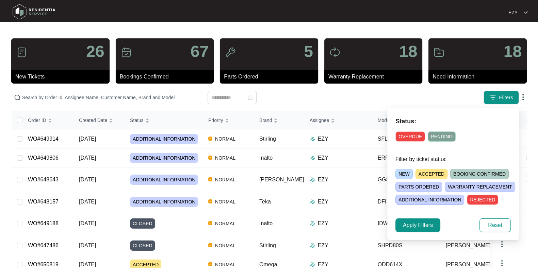
click at [420, 173] on span "ACCEPTED" at bounding box center [431, 174] width 32 height 10
click at [423, 223] on span "Apply Filters" at bounding box center [418, 226] width 30 height 8
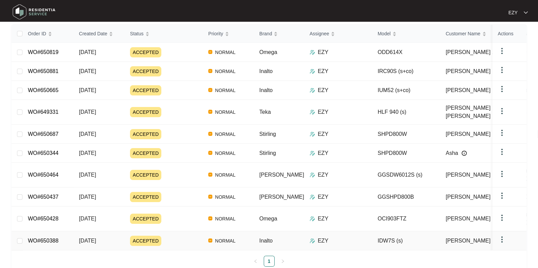
click at [181, 236] on div "ACCEPTED" at bounding box center [166, 241] width 73 height 10
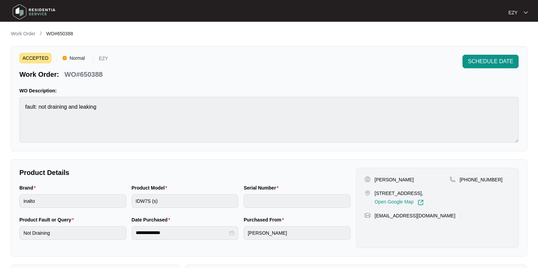
click at [93, 73] on p "WO#650388" at bounding box center [83, 75] width 38 height 10
click at [475, 61] on span "SCHEDULE DATE" at bounding box center [490, 62] width 45 height 8
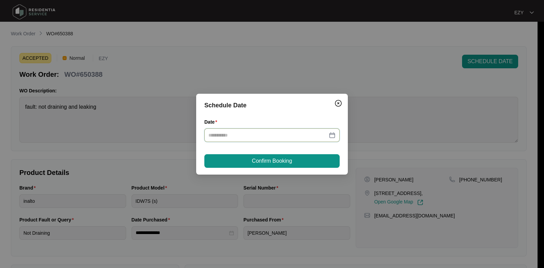
click at [282, 135] on input "Date" at bounding box center [268, 135] width 119 height 7
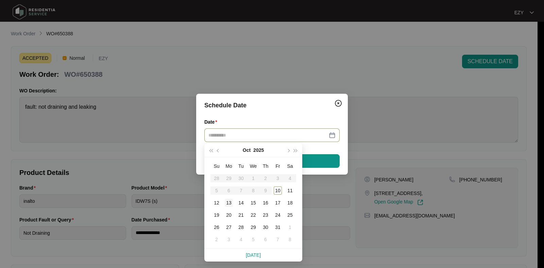
type input "**********"
click at [230, 202] on div "13" at bounding box center [229, 203] width 8 height 8
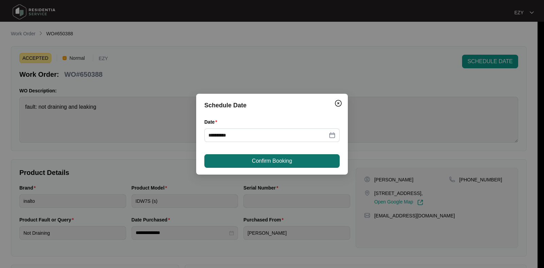
click at [283, 165] on span "Confirm Booking" at bounding box center [272, 161] width 40 height 8
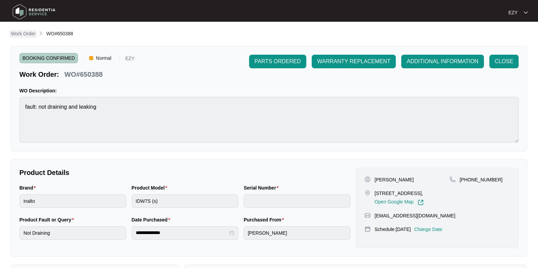
click at [26, 33] on p "Work Order" at bounding box center [23, 33] width 25 height 7
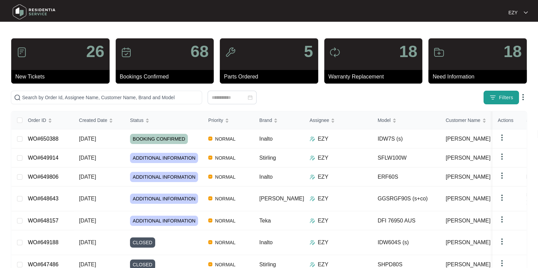
click at [504, 98] on span "Filters" at bounding box center [506, 97] width 14 height 7
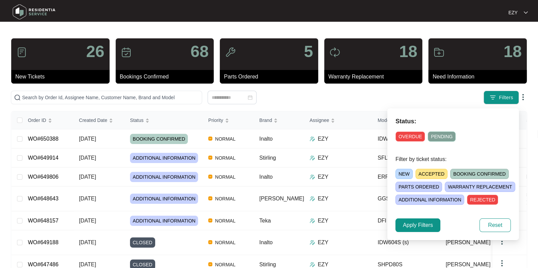
click at [420, 174] on span "ACCEPTED" at bounding box center [431, 174] width 32 height 10
click at [417, 225] on span "Apply Filters" at bounding box center [418, 226] width 30 height 8
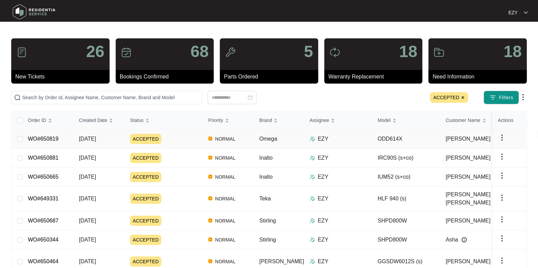
click at [182, 140] on div "ACCEPTED" at bounding box center [166, 139] width 73 height 10
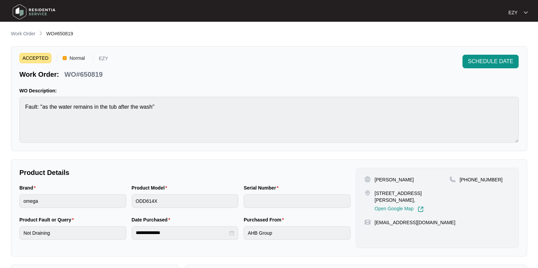
click at [99, 73] on p "WO#650819" at bounding box center [83, 75] width 38 height 10
click at [495, 62] on span "SCHEDULE DATE" at bounding box center [490, 62] width 45 height 8
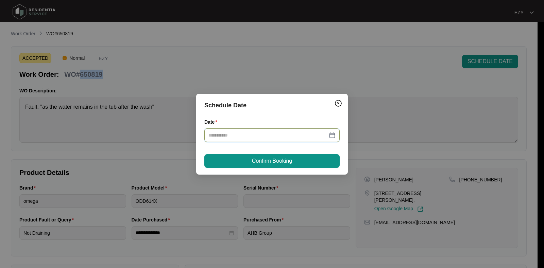
click at [267, 133] on input "Date" at bounding box center [268, 135] width 119 height 7
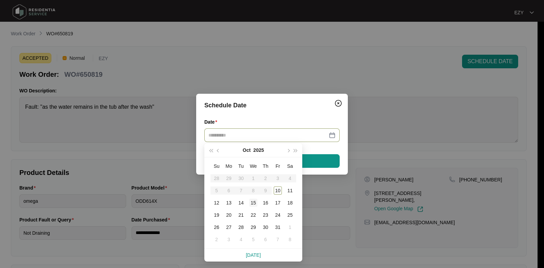
type input "**********"
click at [255, 202] on div "15" at bounding box center [253, 203] width 8 height 8
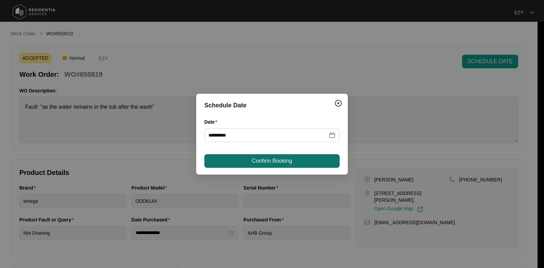
click at [277, 161] on span "Confirm Booking" at bounding box center [272, 161] width 40 height 8
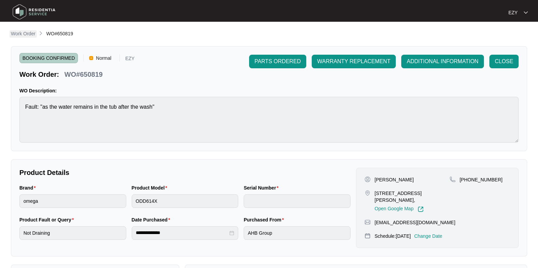
click at [21, 35] on p "Work Order" at bounding box center [23, 33] width 25 height 7
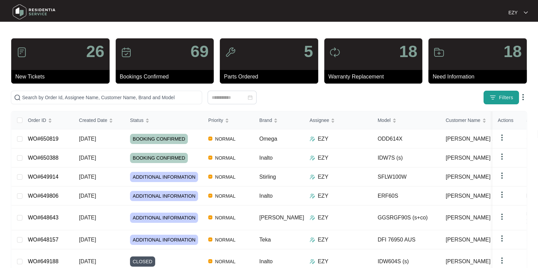
click at [501, 96] on span "Filters" at bounding box center [506, 97] width 14 height 7
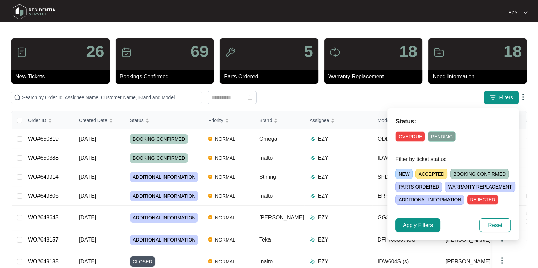
click at [425, 174] on span "ACCEPTED" at bounding box center [431, 174] width 32 height 10
click at [425, 228] on span "Apply Filters" at bounding box center [418, 226] width 30 height 8
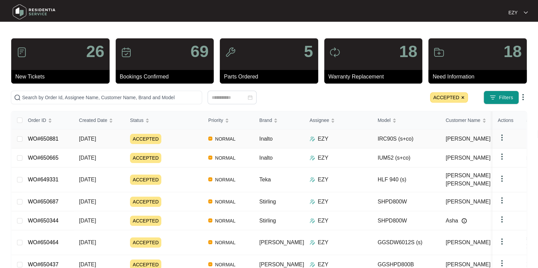
click at [186, 136] on div "ACCEPTED" at bounding box center [166, 139] width 73 height 10
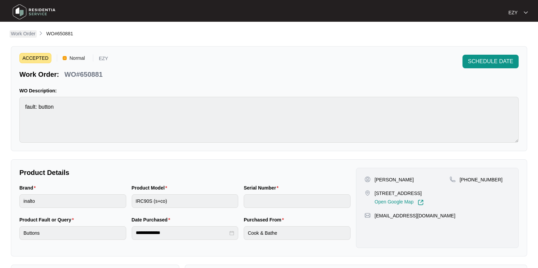
click at [27, 31] on p "Work Order" at bounding box center [23, 33] width 25 height 7
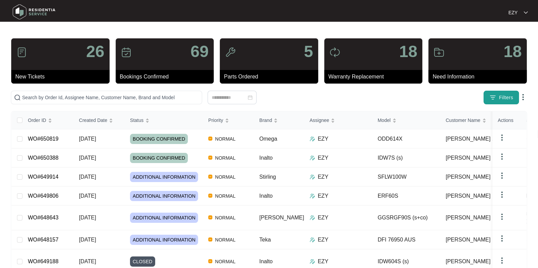
click at [496, 101] on button "Filters" at bounding box center [501, 98] width 35 height 14
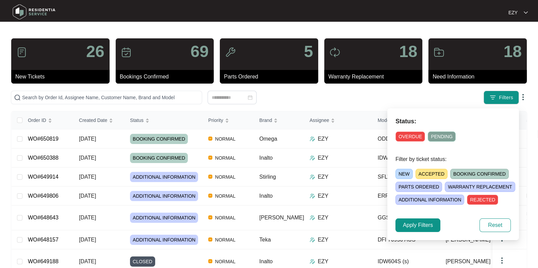
click at [434, 171] on span "ACCEPTED" at bounding box center [431, 174] width 32 height 10
click at [421, 227] on span "Apply Filters" at bounding box center [418, 226] width 30 height 8
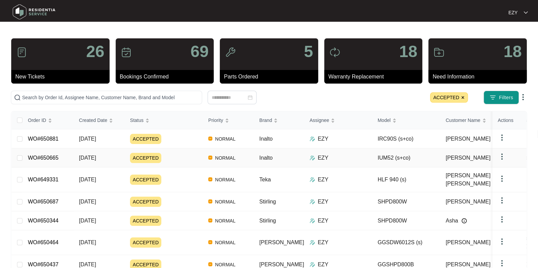
click at [337, 158] on div "EZY" at bounding box center [341, 158] width 63 height 8
click at [181, 154] on div "ACCEPTED" at bounding box center [166, 158] width 73 height 10
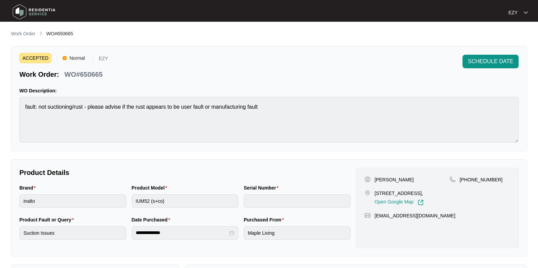
click at [95, 70] on p "WO#650665" at bounding box center [83, 75] width 38 height 10
click at [488, 60] on span "SCHEDULE DATE" at bounding box center [490, 62] width 45 height 8
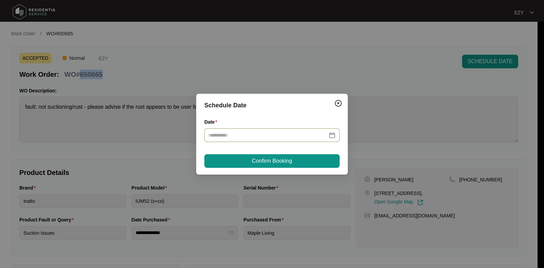
click at [241, 141] on div at bounding box center [272, 136] width 135 height 14
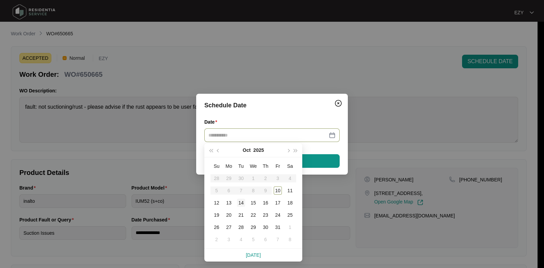
type input "**********"
click at [242, 204] on div "14" at bounding box center [241, 203] width 8 height 8
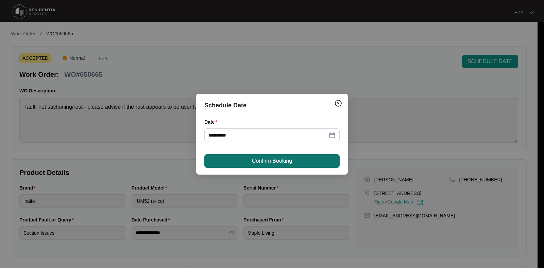
click at [247, 157] on button "Confirm Booking" at bounding box center [272, 161] width 135 height 14
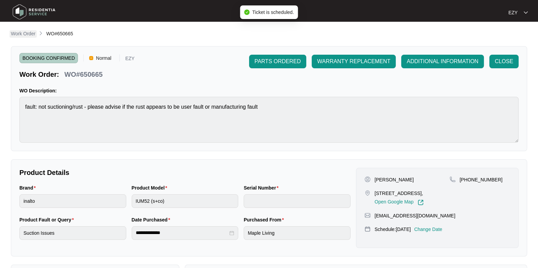
click at [17, 38] on link "Work Order" at bounding box center [23, 33] width 27 height 7
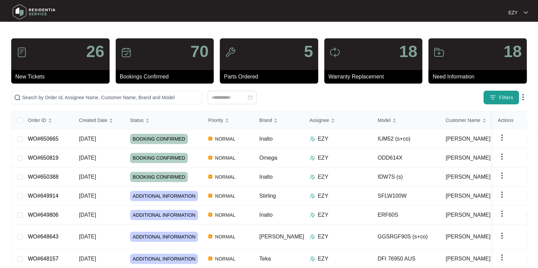
click at [500, 100] on span "Filters" at bounding box center [506, 97] width 14 height 7
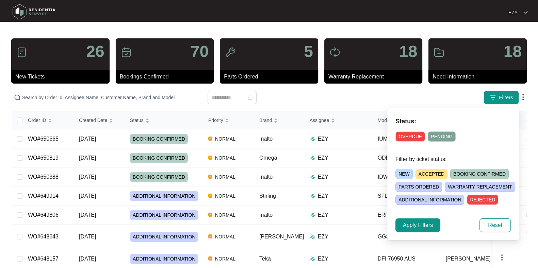
click at [415, 175] on span "ACCEPTED" at bounding box center [431, 174] width 32 height 10
click at [428, 222] on span "Apply Filters" at bounding box center [418, 226] width 30 height 8
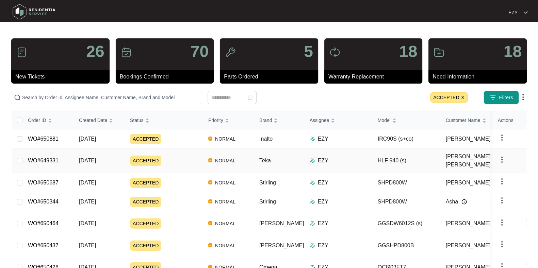
click at [189, 165] on td "ACCEPTED" at bounding box center [164, 161] width 78 height 25
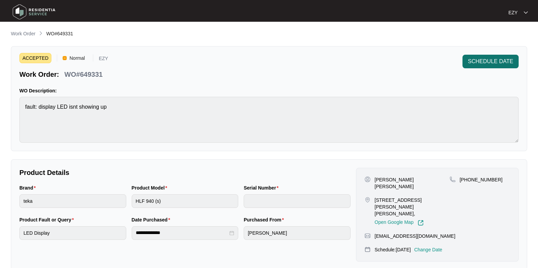
click at [506, 63] on span "SCHEDULE DATE" at bounding box center [490, 62] width 45 height 8
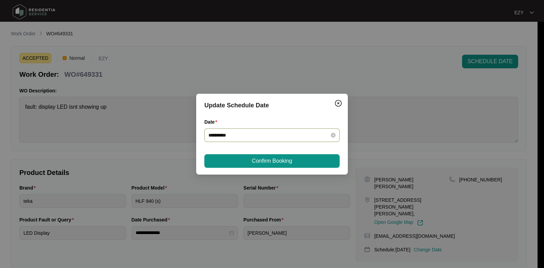
click at [260, 136] on input "**********" at bounding box center [268, 135] width 119 height 7
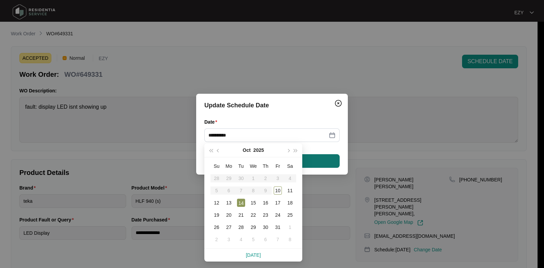
click at [316, 162] on button "Confirm Booking" at bounding box center [272, 161] width 135 height 14
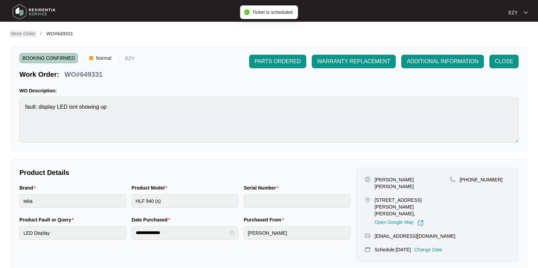
click at [28, 31] on p "Work Order" at bounding box center [23, 33] width 25 height 7
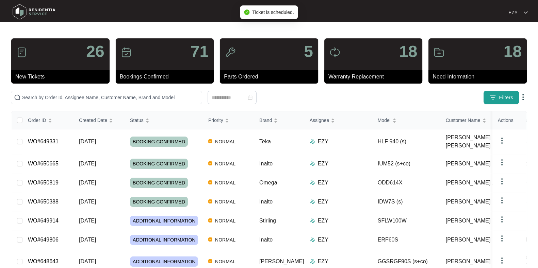
click at [504, 96] on span "Filters" at bounding box center [506, 97] width 14 height 7
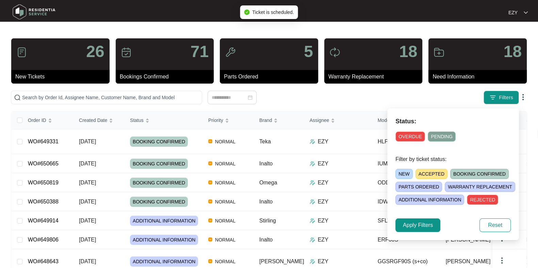
click at [430, 172] on span "ACCEPTED" at bounding box center [431, 174] width 32 height 10
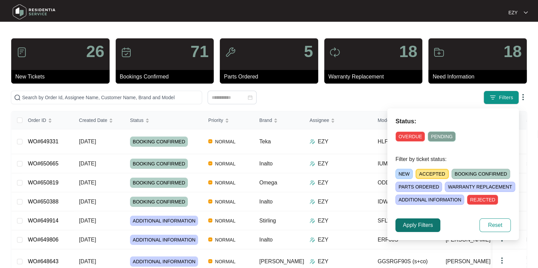
click at [425, 224] on span "Apply Filters" at bounding box center [418, 226] width 30 height 8
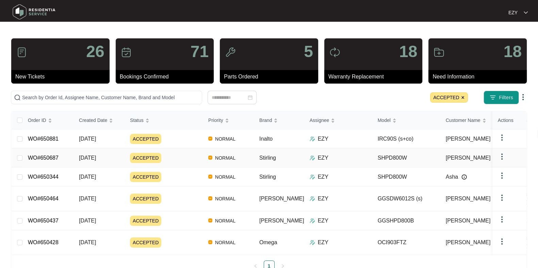
click at [169, 159] on div "ACCEPTED" at bounding box center [166, 158] width 73 height 10
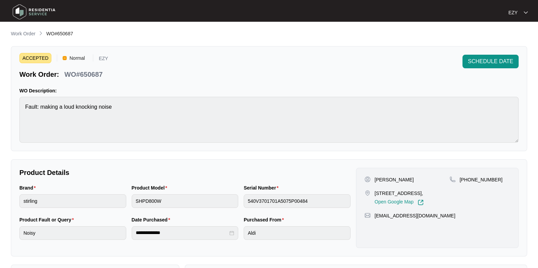
click at [93, 76] on p "WO#650687" at bounding box center [83, 75] width 38 height 10
click at [492, 60] on span "SCHEDULE DATE" at bounding box center [490, 62] width 45 height 8
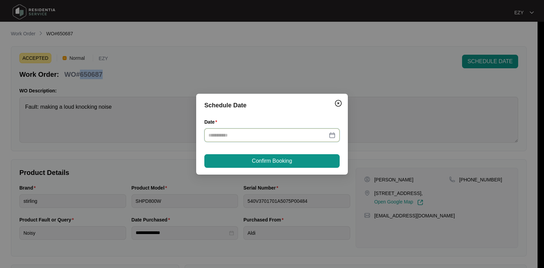
click at [263, 138] on input "Date" at bounding box center [268, 135] width 119 height 7
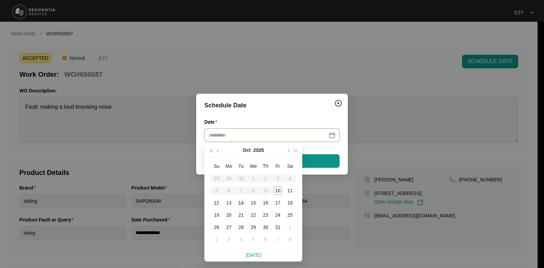
click at [240, 203] on div "14" at bounding box center [241, 203] width 8 height 8
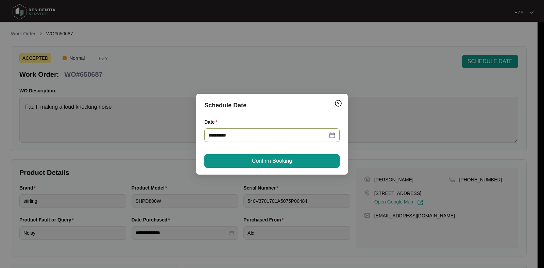
type input "**********"
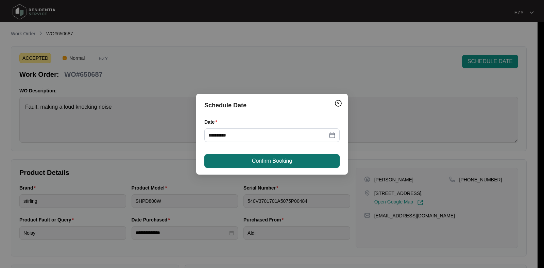
click at [254, 158] on span "Confirm Booking" at bounding box center [272, 161] width 40 height 8
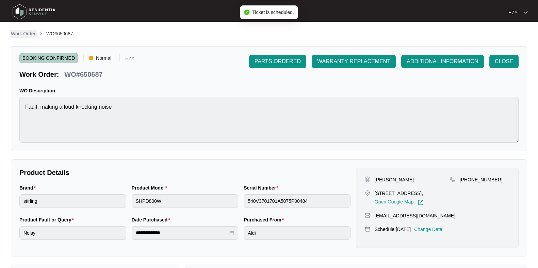
click at [23, 32] on p "Work Order" at bounding box center [23, 33] width 25 height 7
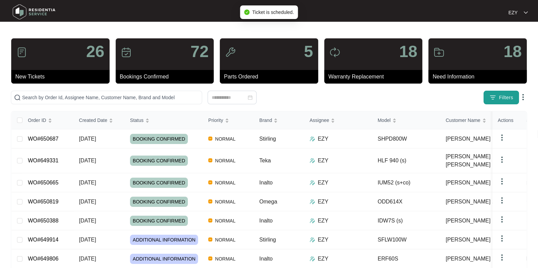
click at [509, 99] on span "Filters" at bounding box center [506, 97] width 14 height 7
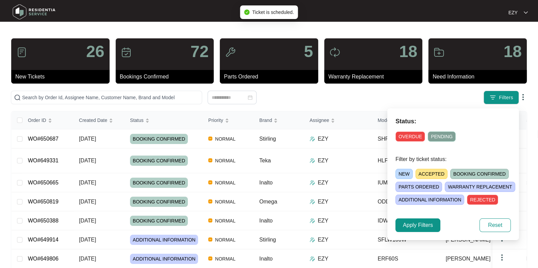
click at [432, 171] on span "ACCEPTED" at bounding box center [431, 174] width 32 height 10
click at [419, 225] on span "Apply Filters" at bounding box center [418, 226] width 30 height 8
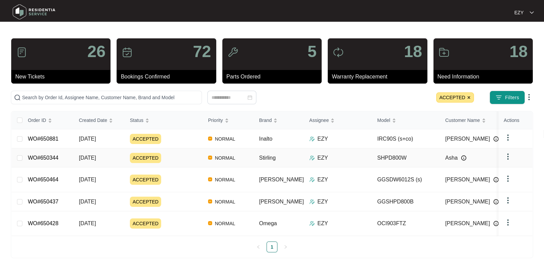
click at [183, 153] on div "ACCEPTED" at bounding box center [166, 158] width 73 height 10
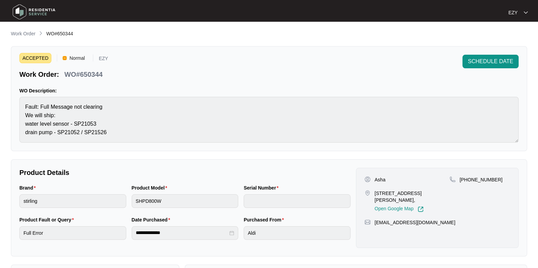
click at [88, 72] on p "WO#650344" at bounding box center [83, 75] width 38 height 10
click at [505, 65] on span "SCHEDULE DATE" at bounding box center [490, 62] width 45 height 8
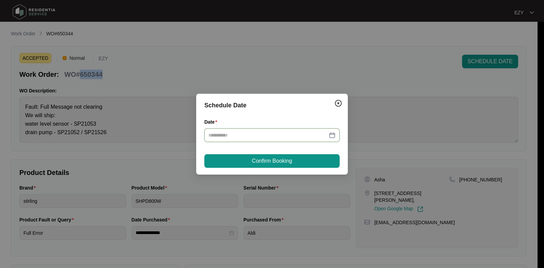
click at [259, 137] on input "Date" at bounding box center [268, 135] width 119 height 7
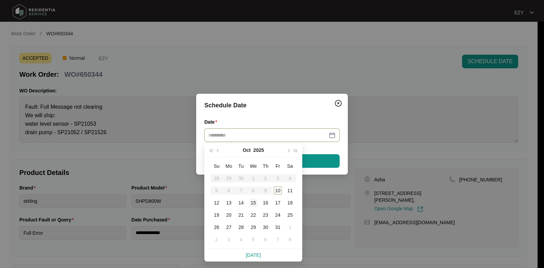
type input "**********"
click at [253, 203] on div "15" at bounding box center [253, 203] width 8 height 8
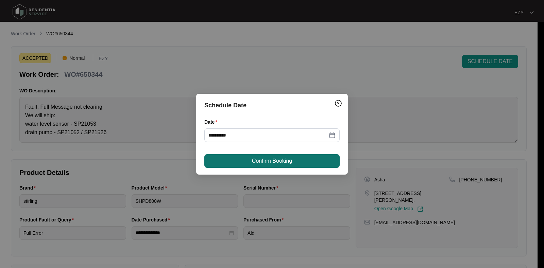
click at [244, 160] on button "Confirm Booking" at bounding box center [272, 161] width 135 height 14
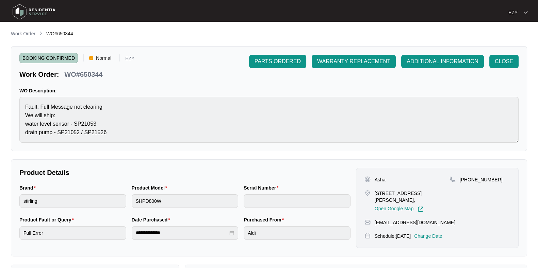
click at [8, 32] on main "**********" at bounding box center [269, 225] width 538 height 451
click at [13, 34] on p "Work Order" at bounding box center [23, 33] width 25 height 7
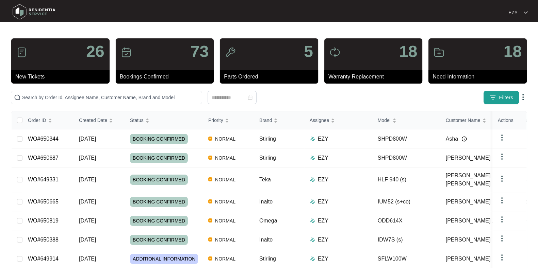
click at [510, 100] on span "Filters" at bounding box center [506, 97] width 14 height 7
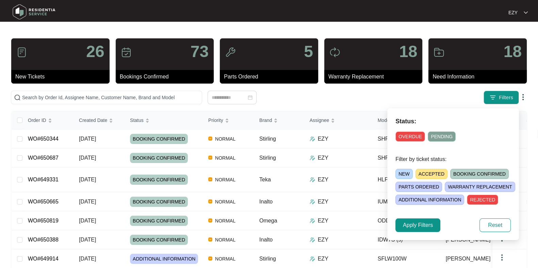
click at [431, 177] on span "ACCEPTED" at bounding box center [431, 174] width 32 height 10
click at [428, 227] on span "Apply Filters" at bounding box center [418, 226] width 30 height 8
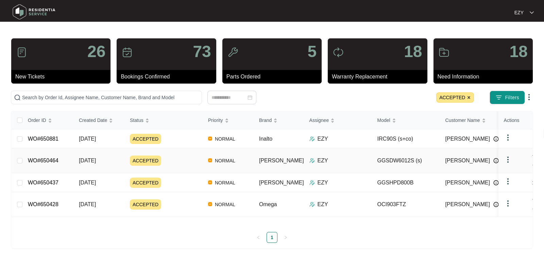
click at [181, 158] on div "ACCEPTED" at bounding box center [166, 161] width 73 height 10
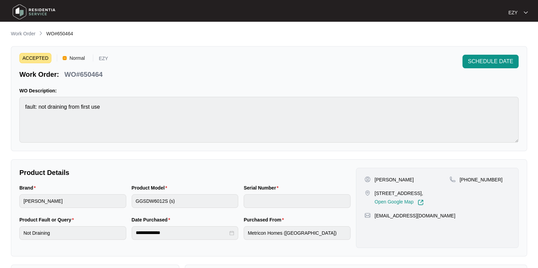
click at [96, 72] on p "WO#650464" at bounding box center [83, 75] width 38 height 10
click at [500, 65] on span "SCHEDULE DATE" at bounding box center [490, 62] width 45 height 8
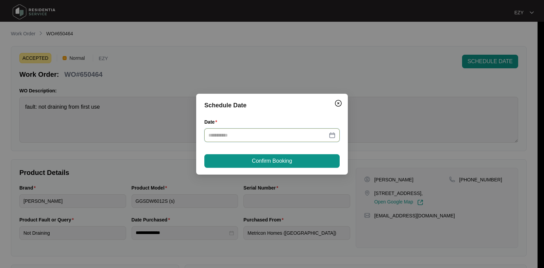
click at [261, 133] on input "Date" at bounding box center [268, 135] width 119 height 7
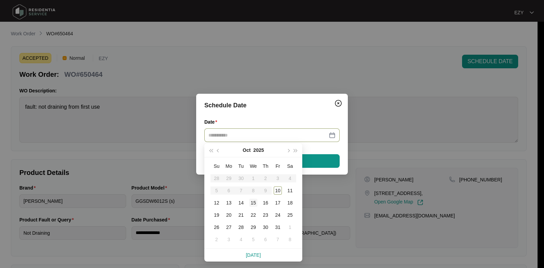
type input "**********"
click at [255, 203] on div "15" at bounding box center [253, 203] width 8 height 8
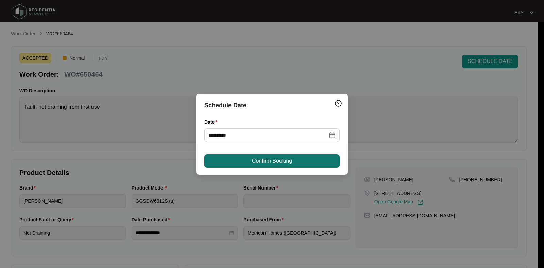
click at [253, 160] on span "Confirm Booking" at bounding box center [272, 161] width 40 height 8
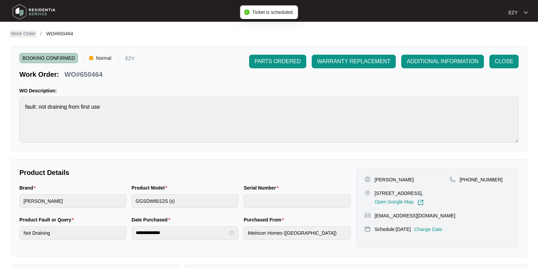
click at [29, 34] on p "Work Order" at bounding box center [23, 33] width 25 height 7
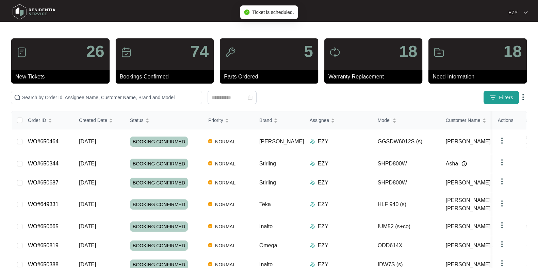
click at [514, 97] on button "Filters" at bounding box center [501, 98] width 35 height 14
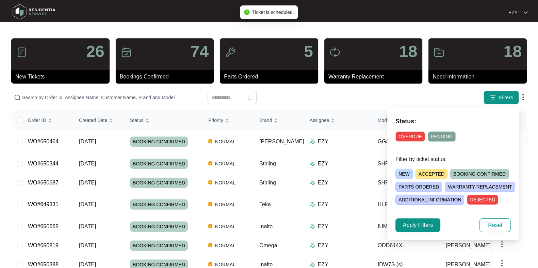
click at [425, 177] on span "ACCEPTED" at bounding box center [431, 174] width 32 height 10
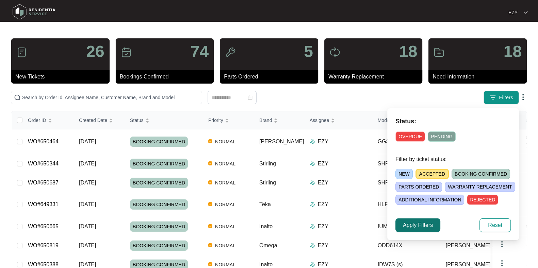
click at [413, 227] on span "Apply Filters" at bounding box center [418, 226] width 30 height 8
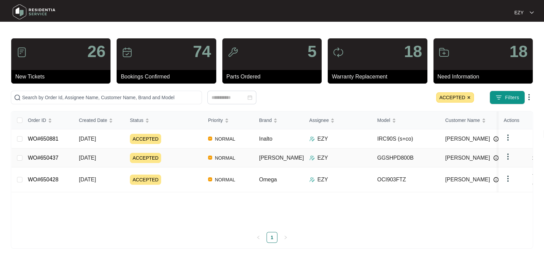
click at [186, 160] on div "ACCEPTED" at bounding box center [166, 158] width 73 height 10
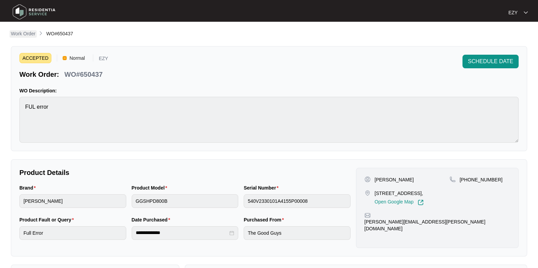
click at [15, 33] on p "Work Order" at bounding box center [23, 33] width 25 height 7
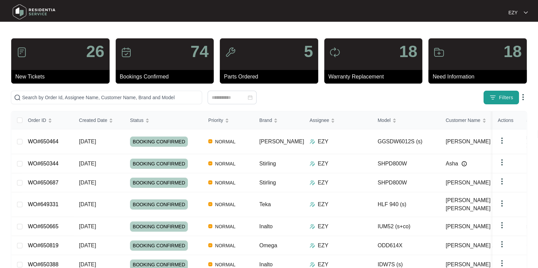
click at [516, 96] on button "Filters" at bounding box center [501, 98] width 35 height 14
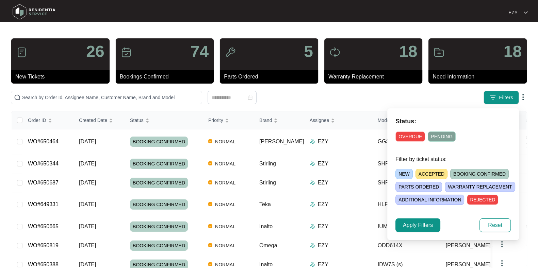
click at [427, 176] on span "ACCEPTED" at bounding box center [431, 174] width 32 height 10
click at [424, 223] on span "Apply Filters" at bounding box center [418, 226] width 30 height 8
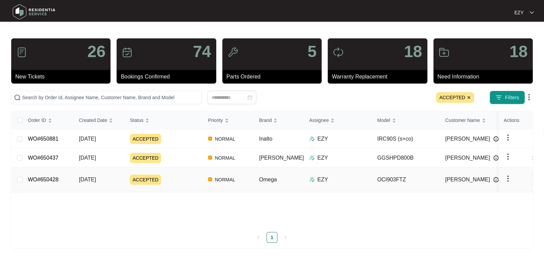
click at [181, 177] on div "ACCEPTED" at bounding box center [166, 180] width 73 height 10
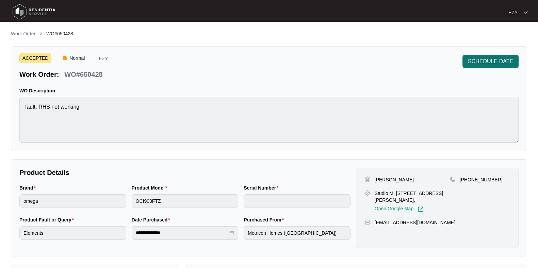
click at [466, 67] on button "SCHEDULE DATE" at bounding box center [490, 62] width 56 height 14
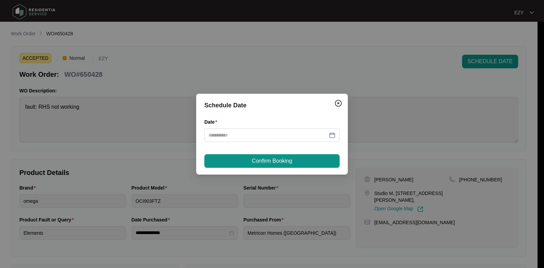
click at [270, 145] on div "Date" at bounding box center [272, 134] width 135 height 32
click at [262, 140] on div at bounding box center [272, 136] width 135 height 14
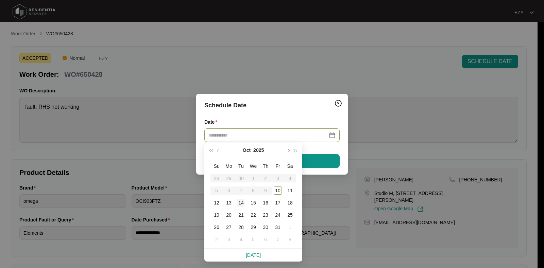
type input "**********"
click at [243, 203] on div "14" at bounding box center [241, 203] width 8 height 8
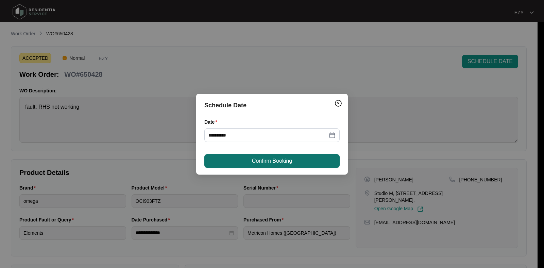
click at [263, 161] on span "Confirm Booking" at bounding box center [272, 161] width 40 height 8
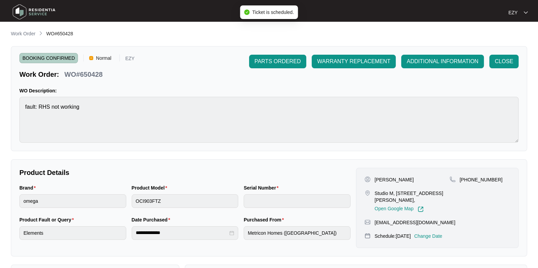
click at [14, 30] on li "Work Order" at bounding box center [23, 34] width 25 height 8
click at [26, 32] on p "Work Order" at bounding box center [23, 33] width 25 height 7
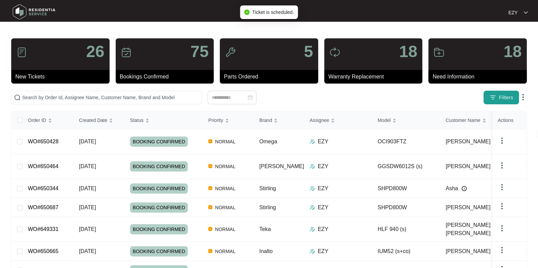
click at [500, 97] on span "Filters" at bounding box center [506, 97] width 14 height 7
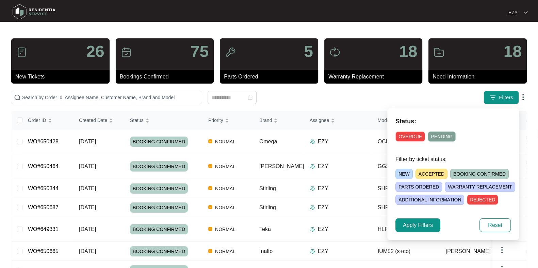
click at [401, 176] on span "NEW" at bounding box center [403, 174] width 17 height 10
click at [417, 228] on span "Apply Filters" at bounding box center [418, 226] width 30 height 8
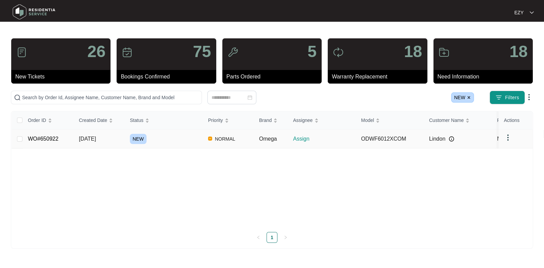
click at [161, 141] on div "NEW" at bounding box center [166, 139] width 73 height 10
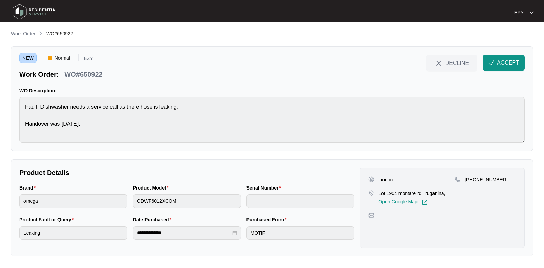
click at [88, 73] on p "WO#650922" at bounding box center [83, 75] width 38 height 10
click at [78, 76] on p "WO#650922" at bounding box center [83, 75] width 38 height 10
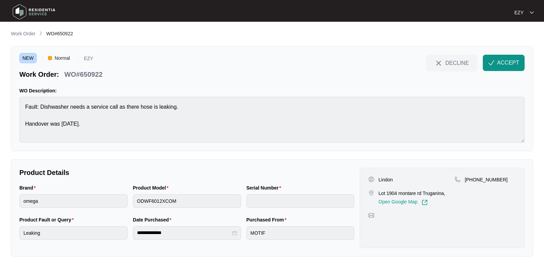
click at [175, 193] on div "Product Model" at bounding box center [187, 189] width 108 height 10
click at [390, 177] on p "Lindon" at bounding box center [386, 180] width 14 height 7
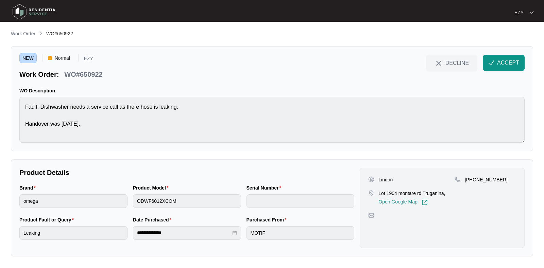
click at [405, 195] on p "Lot 1904 montare rd Truganina," at bounding box center [412, 193] width 67 height 7
drag, startPoint x: 505, startPoint y: 184, endPoint x: 473, endPoint y: 186, distance: 32.4
click at [473, 186] on div "[PHONE_NUMBER]" at bounding box center [486, 191] width 62 height 29
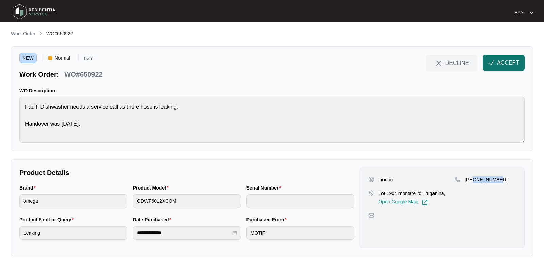
click at [493, 69] on button "ACCEPT" at bounding box center [504, 63] width 42 height 16
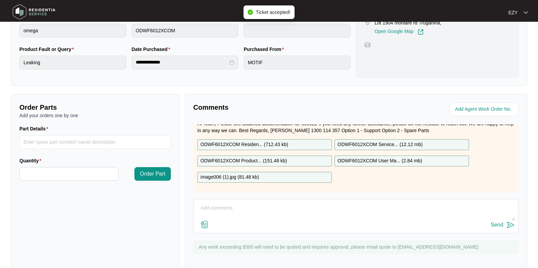
scroll to position [21, 0]
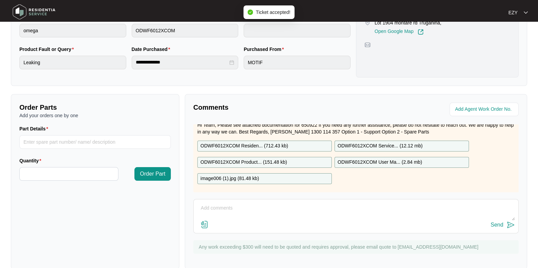
click at [280, 144] on p "ODWF6012XCOM Residen... ( 712.43 kb )" at bounding box center [244, 146] width 88 height 7
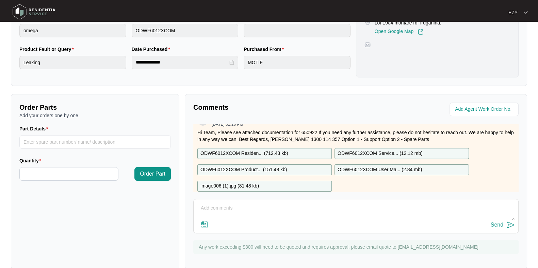
scroll to position [29, 0]
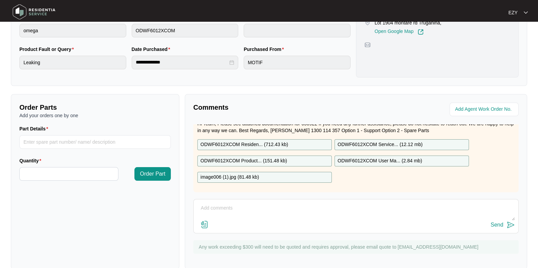
click at [276, 158] on p "ODWF6012XCOM Product... ( 151.48 kb )" at bounding box center [243, 161] width 86 height 7
click at [272, 172] on div "image006 (1).jpg ( 81.48 kb )" at bounding box center [264, 177] width 134 height 11
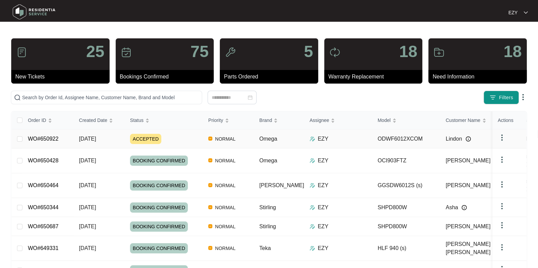
click at [184, 138] on div "ACCEPTED" at bounding box center [166, 139] width 73 height 10
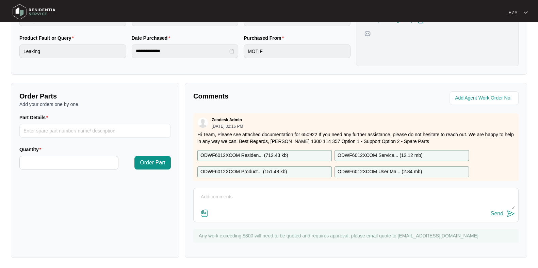
scroll to position [29, 0]
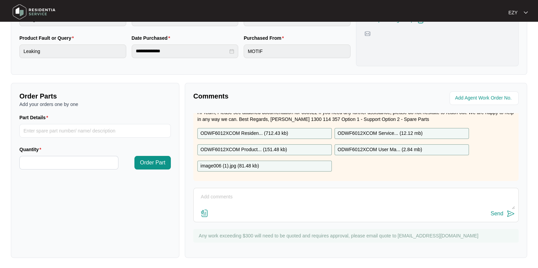
click at [377, 130] on p "ODWF6012XCOM Service... ( 12.12 mb )" at bounding box center [380, 133] width 85 height 7
click at [380, 146] on p "ODWF6012XCOM User Ma... ( 2.84 mb )" at bounding box center [380, 149] width 84 height 7
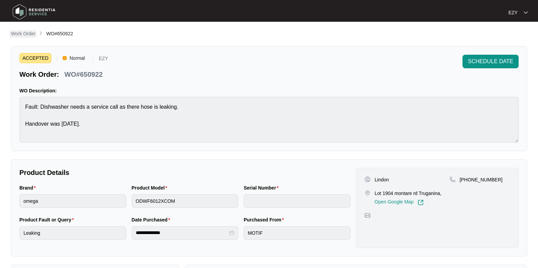
click at [22, 33] on p "Work Order" at bounding box center [23, 33] width 25 height 7
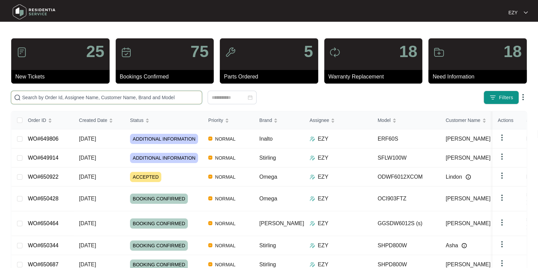
click at [110, 97] on input "text" at bounding box center [110, 97] width 177 height 7
paste input "649914"
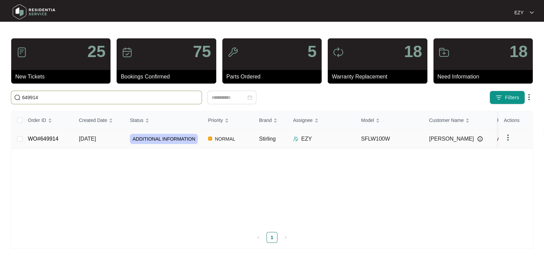
type input "649914"
click at [116, 142] on td "[DATE]" at bounding box center [99, 139] width 51 height 19
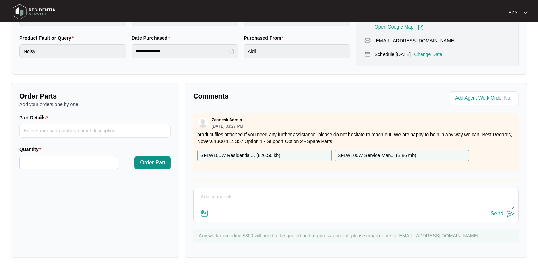
scroll to position [40, 0]
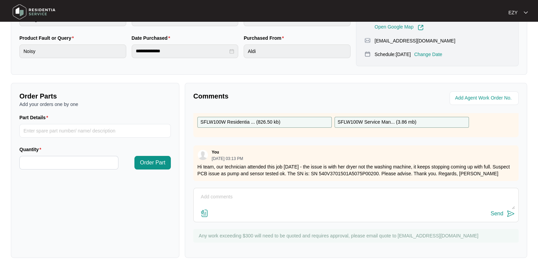
click at [288, 202] on textarea at bounding box center [356, 201] width 318 height 18
type textarea "Hi team, please order a PCB for this job. Thank you, Chloe."
click at [500, 212] on div "Send" at bounding box center [497, 214] width 13 height 6
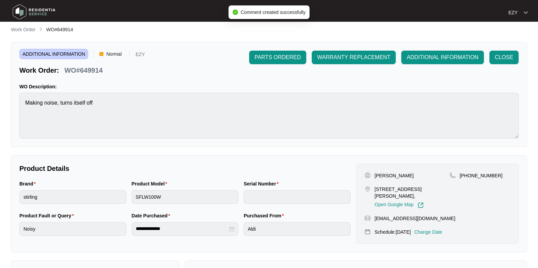
scroll to position [0, 0]
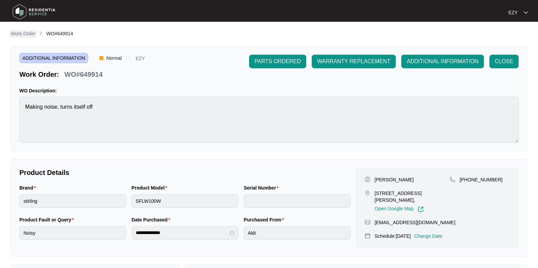
click at [17, 32] on p "Work Order" at bounding box center [23, 33] width 25 height 7
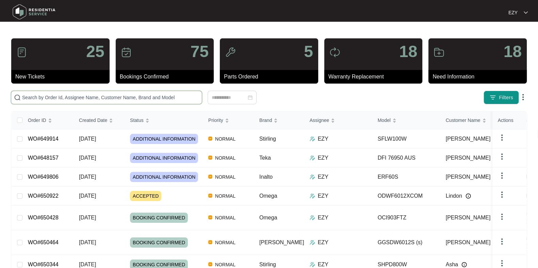
click at [80, 94] on input "text" at bounding box center [110, 97] width 177 height 7
paste input "648157"
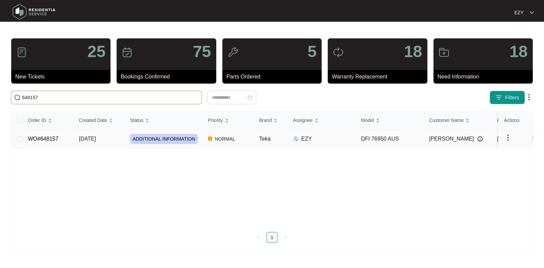
type input "648157"
click at [75, 140] on td "[DATE]" at bounding box center [99, 139] width 51 height 19
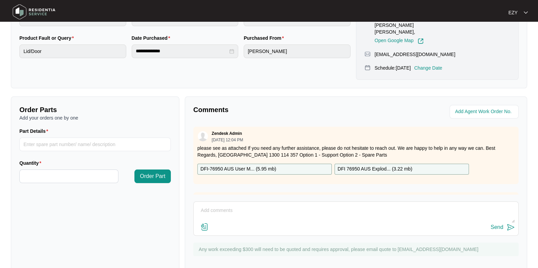
scroll to position [112, 0]
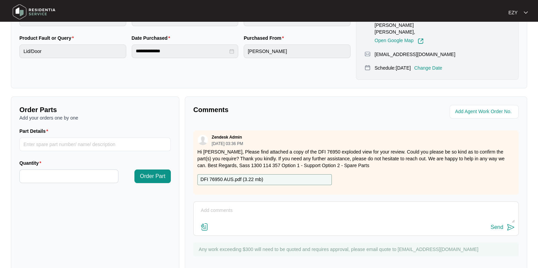
click at [250, 206] on textarea at bounding box center [356, 215] width 318 height 18
click at [268, 206] on textarea "Hi Sass, I am so sorry I didn't realise that the part number was written somwhe…" at bounding box center [356, 215] width 318 height 18
drag, startPoint x: 268, startPoint y: 195, endPoint x: 278, endPoint y: 218, distance: 25.3
click at [278, 223] on div "Send" at bounding box center [356, 227] width 318 height 9
click at [359, 206] on textarea "Hi Sass, I am so sorry I didn't realise that the part number was written somwhe…" at bounding box center [356, 215] width 318 height 18
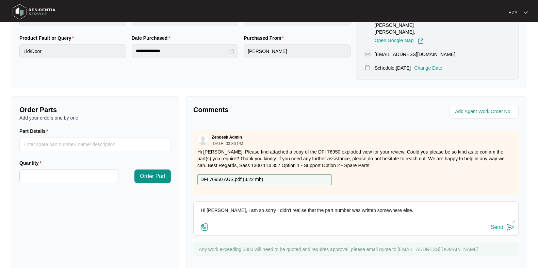
click at [395, 206] on textarea "Hi Sass, I am so sorry I didn't realise that the part number was written somewh…" at bounding box center [356, 215] width 318 height 18
paste textarea "5866 door opening grp"
click at [386, 206] on textarea "Hi Sass, I am so sorry I didn't realise that the part number was written somewh…" at bounding box center [356, 215] width 318 height 18
click at [471, 206] on textarea "Hi Sass, I am so sorry I didn't realise that the part number was written somewh…" at bounding box center [356, 215] width 318 height 18
click at [469, 206] on textarea "Hi Sass, I am so sorry I didn't realise that the part number was written somewh…" at bounding box center [356, 215] width 318 height 18
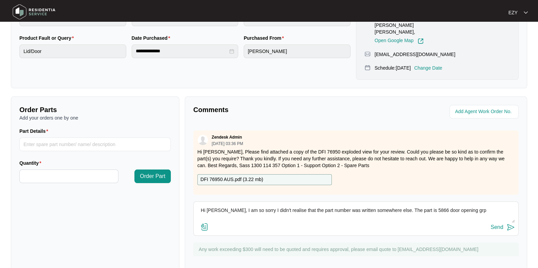
click at [469, 206] on textarea "Hi Sass, I am so sorry I didn't realise that the part number was written somewh…" at bounding box center [356, 215] width 318 height 18
type textarea "Hi Sass, I am so sorry I didn't realise that the part number was written somewh…"
click at [495, 225] on div "Send" at bounding box center [497, 228] width 13 height 6
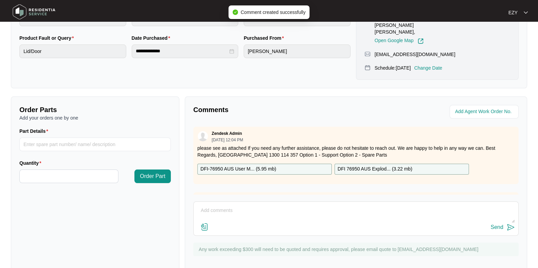
scroll to position [0, 0]
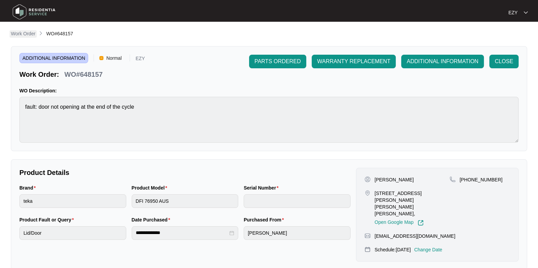
click at [32, 33] on p "Work Order" at bounding box center [23, 33] width 25 height 7
